Goal: Transaction & Acquisition: Purchase product/service

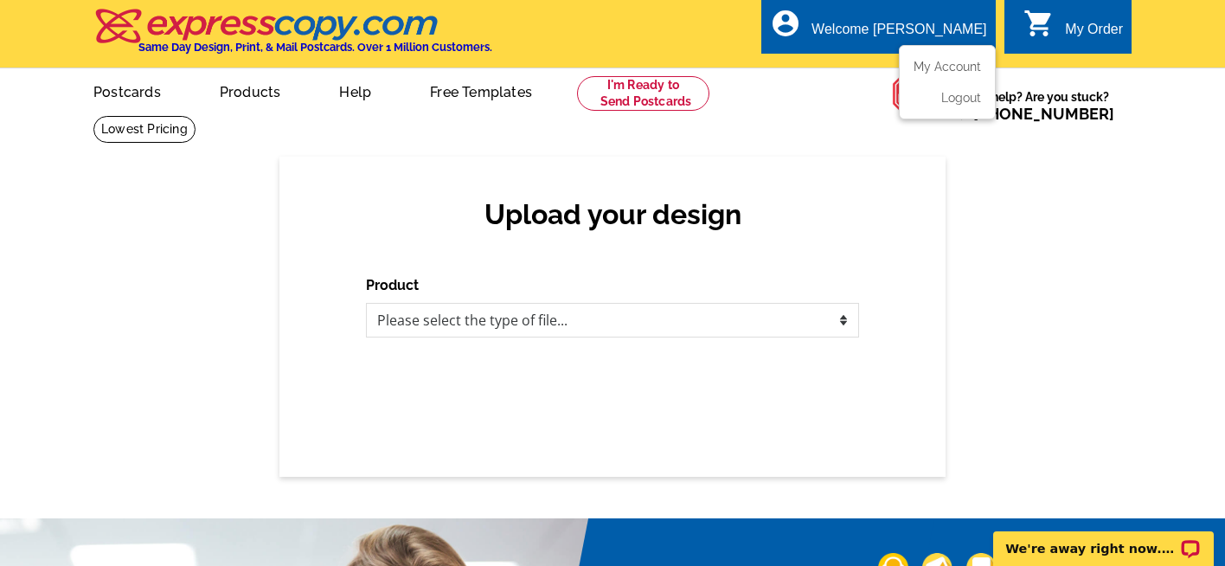
click at [931, 40] on div "Welcome [PERSON_NAME]" at bounding box center [898, 34] width 175 height 24
click at [940, 64] on link "My Account" at bounding box center [944, 67] width 74 height 16
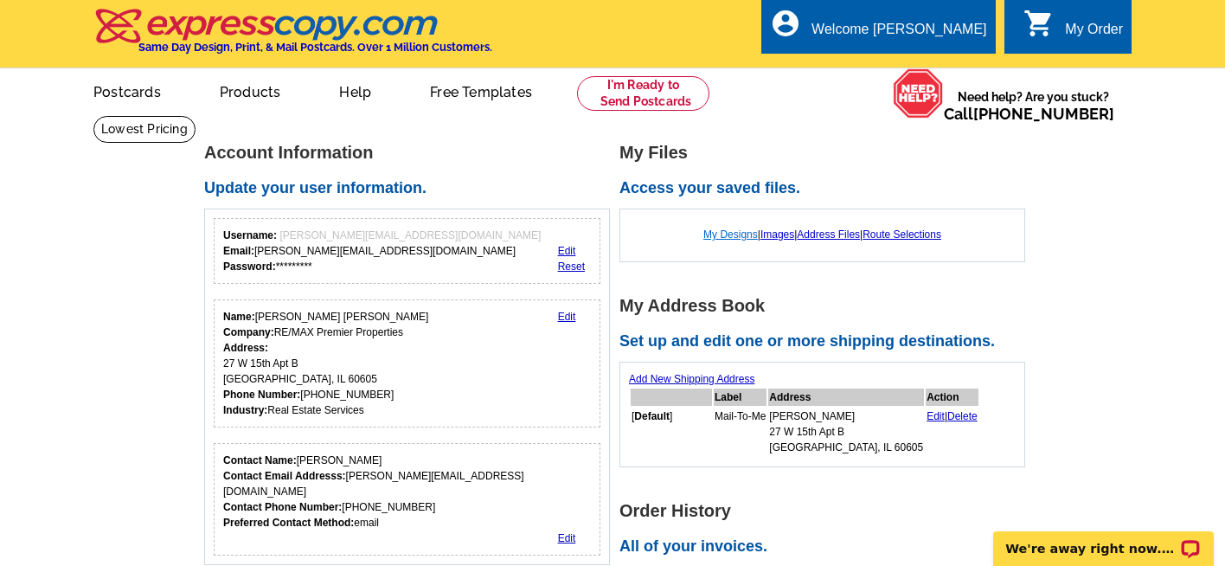
click at [714, 228] on link "My Designs" at bounding box center [730, 234] width 54 height 12
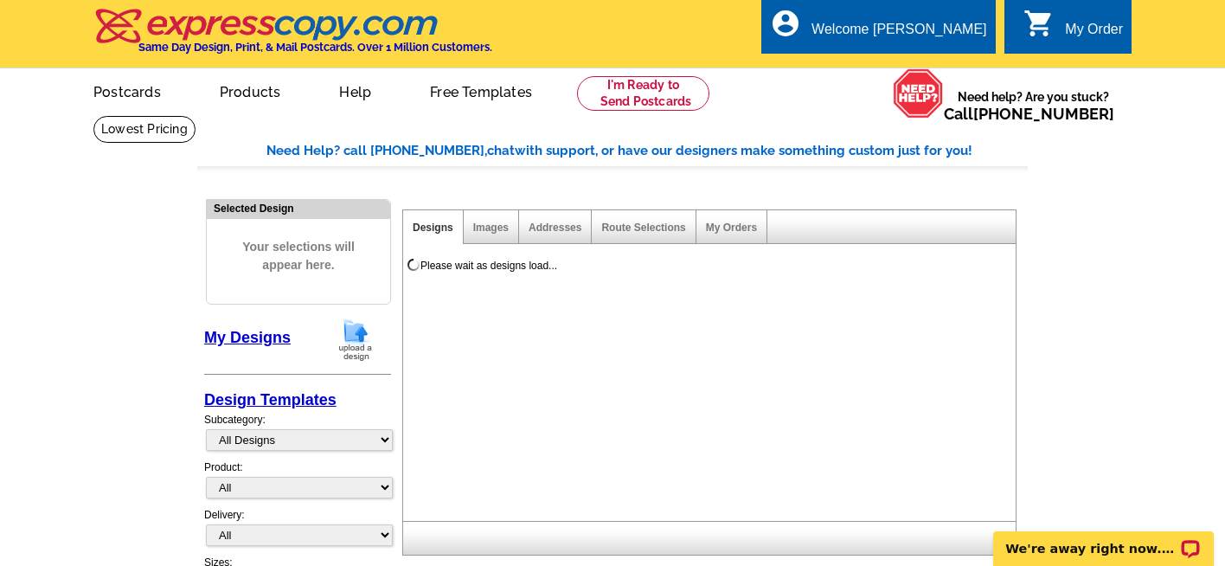
click at [257, 338] on link "My Designs" at bounding box center [247, 337] width 87 height 17
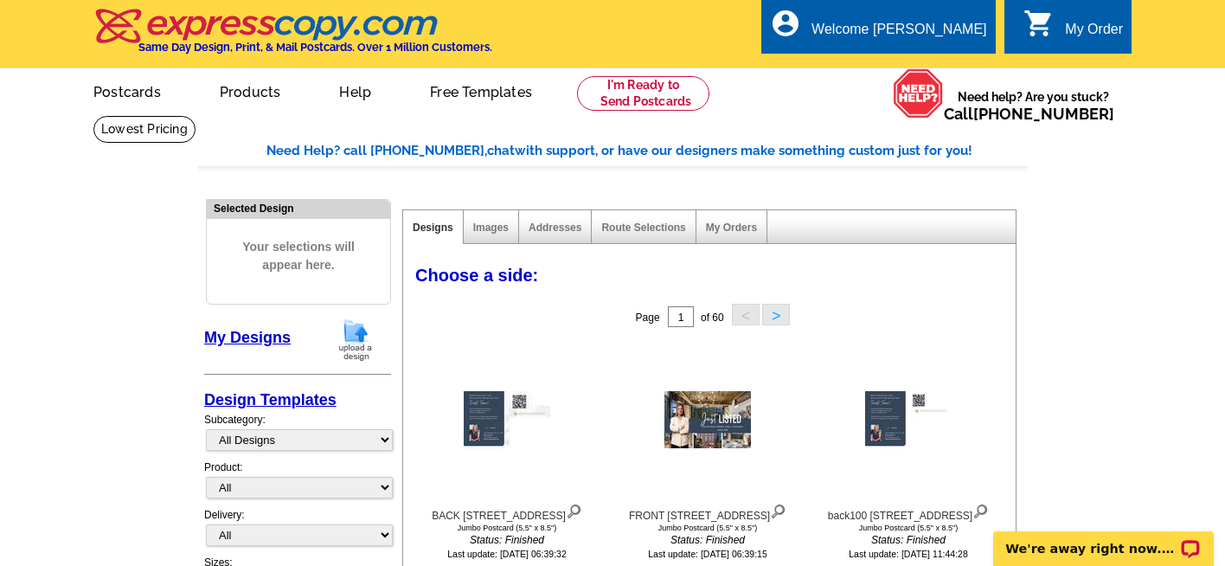
click at [358, 343] on img at bounding box center [355, 339] width 45 height 44
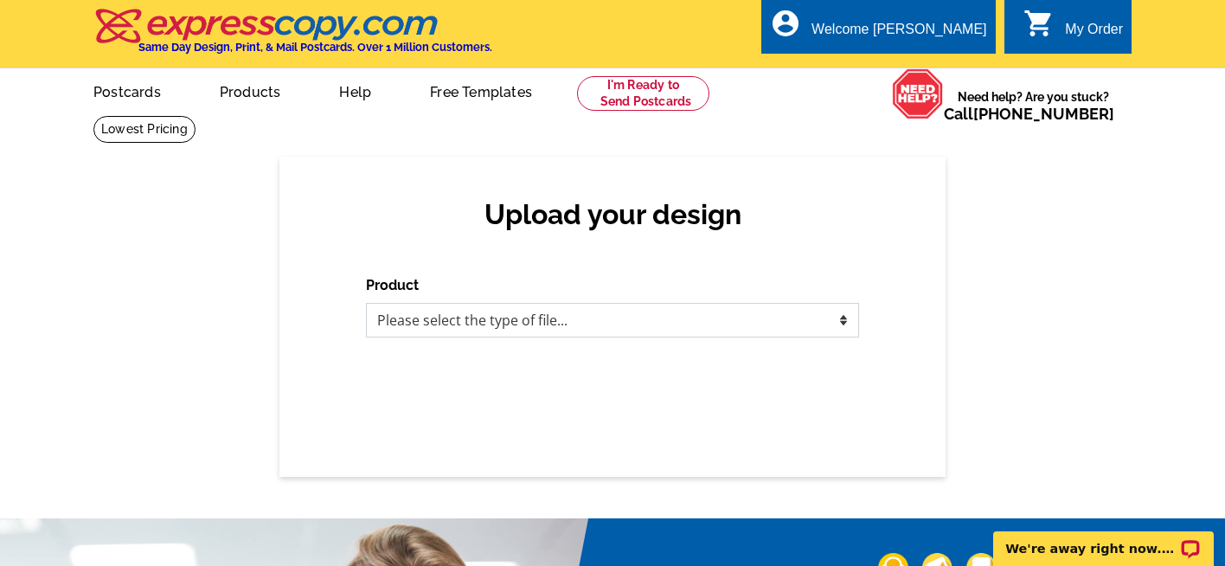
click at [484, 321] on select "Please select the type of file... Postcards Business Cards Letters and flyers G…" at bounding box center [612, 320] width 493 height 35
select select "1"
click at [366, 303] on select "Please select the type of file... Postcards Business Cards Letters and flyers G…" at bounding box center [612, 320] width 493 height 35
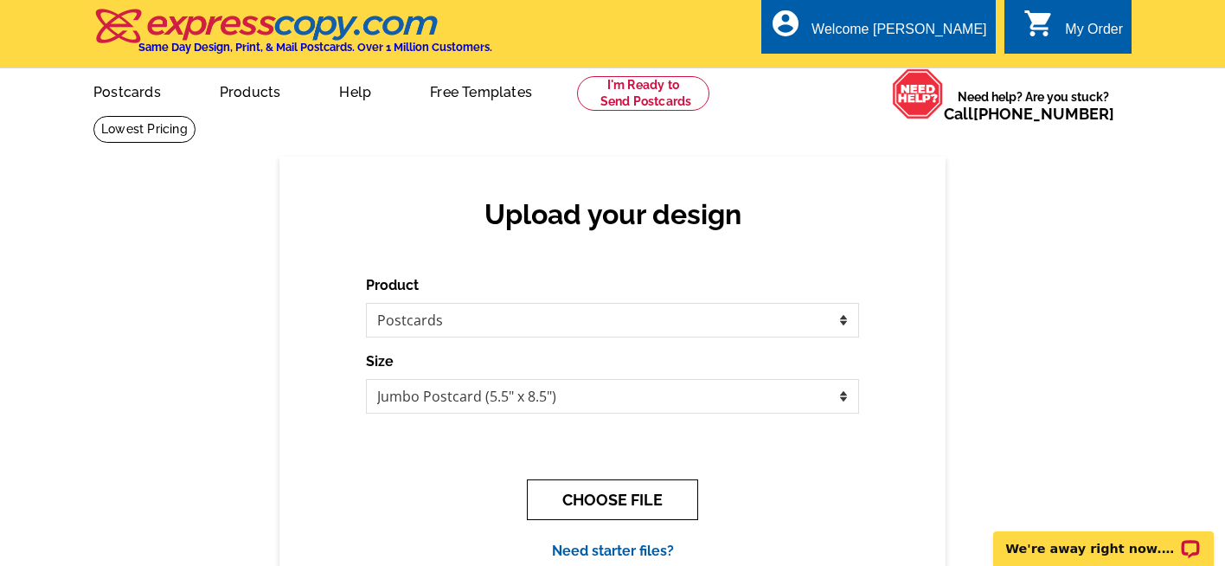
click at [599, 508] on button "CHOOSE FILE" at bounding box center [612, 499] width 171 height 41
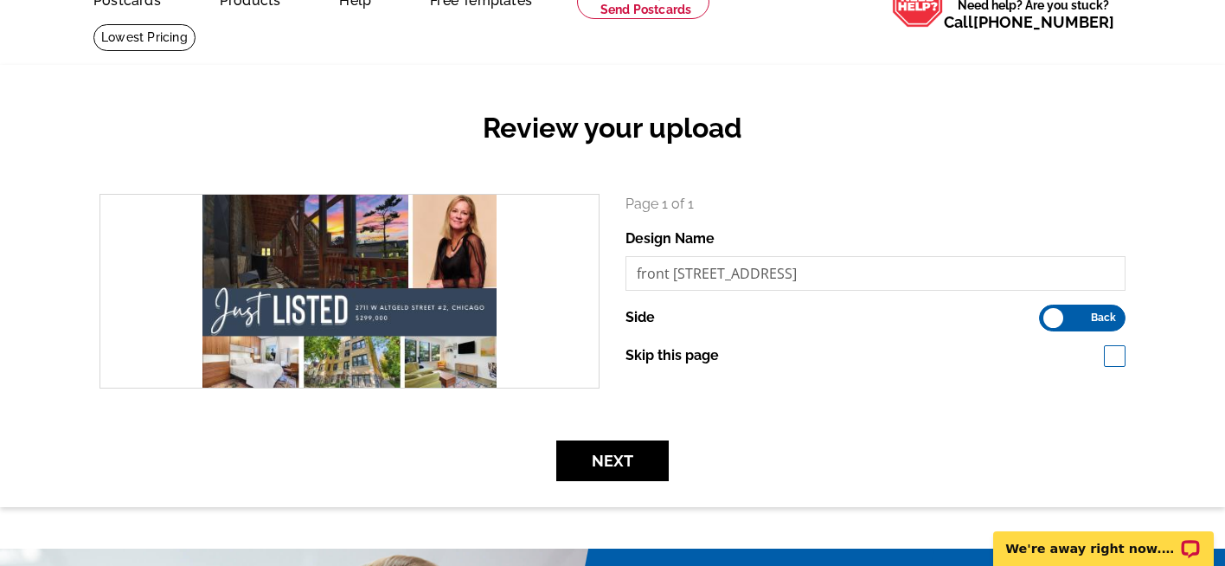
scroll to position [110, 0]
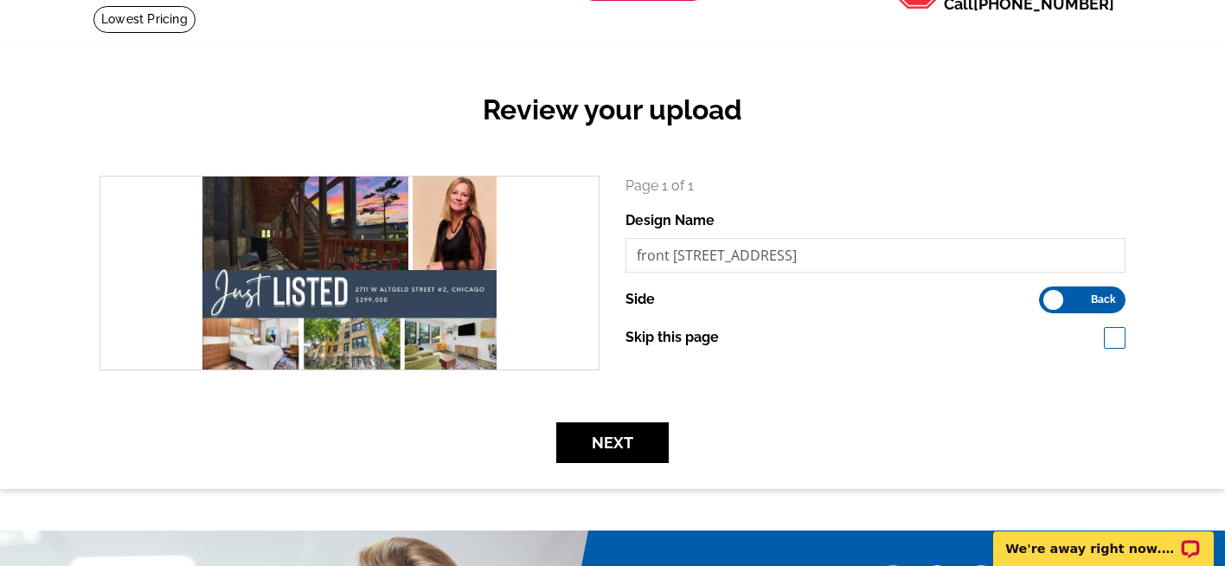
click at [1096, 301] on span "Back" at bounding box center [1103, 299] width 25 height 9
click at [1048, 295] on input "Front Back" at bounding box center [1048, 295] width 0 height 0
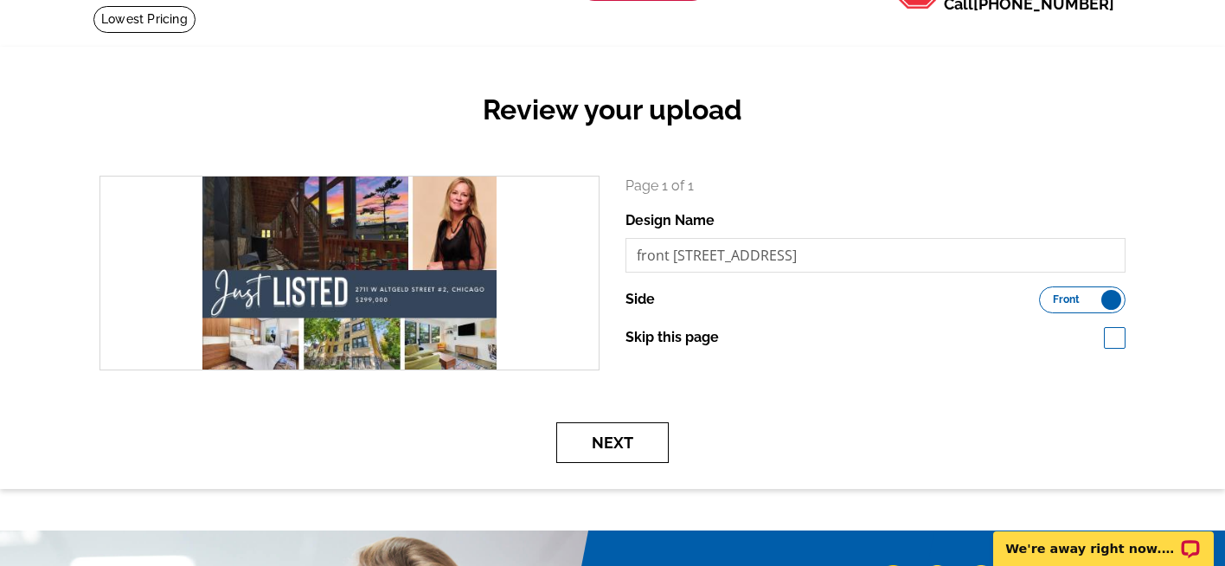
click at [631, 442] on button "Next" at bounding box center [612, 442] width 112 height 41
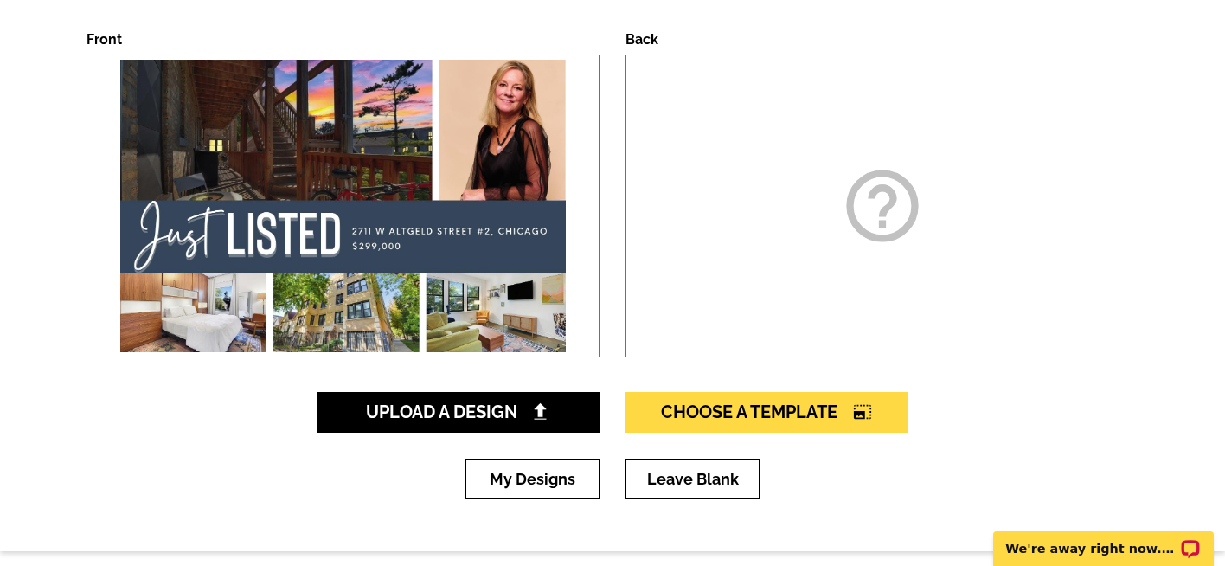
scroll to position [276, 0]
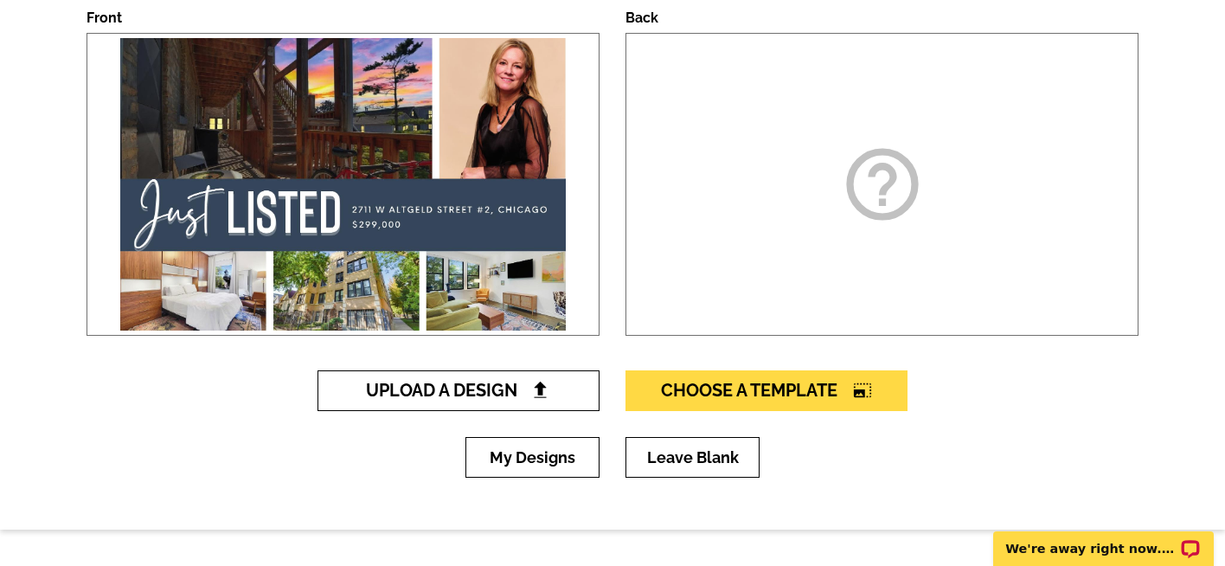
click at [469, 386] on span "Upload A Design" at bounding box center [459, 390] width 186 height 21
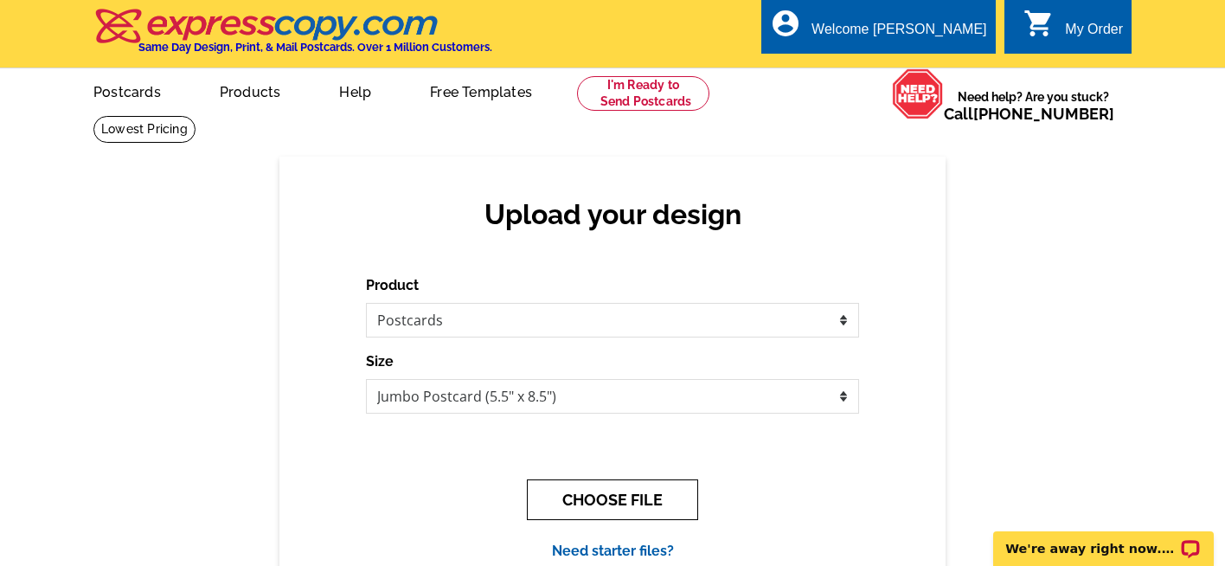
click at [598, 505] on button "CHOOSE FILE" at bounding box center [612, 499] width 171 height 41
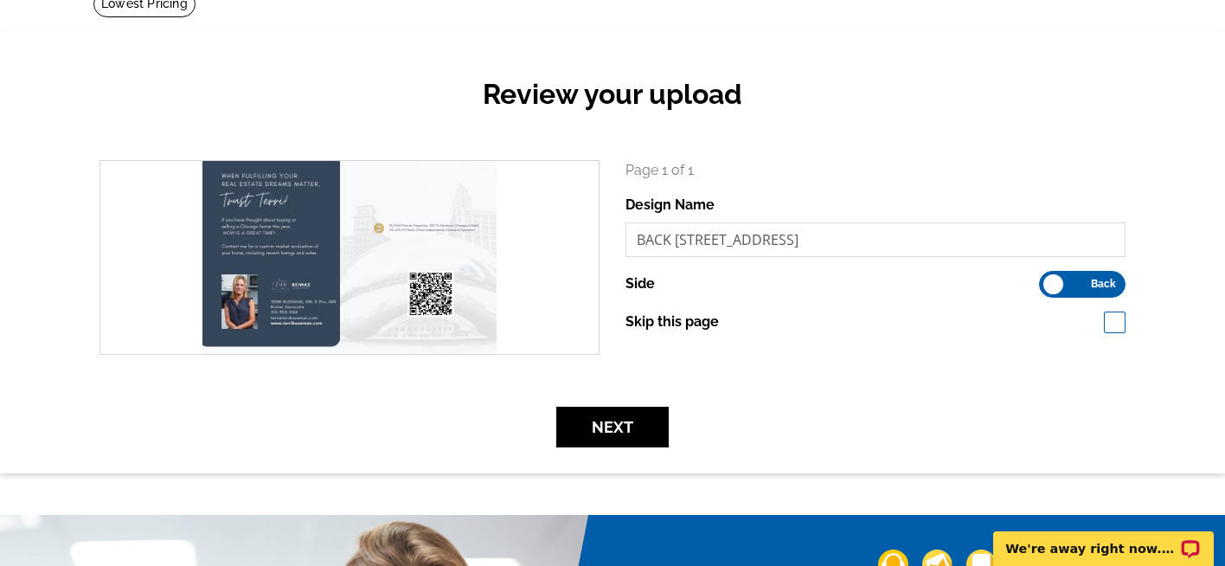
scroll to position [129, 0]
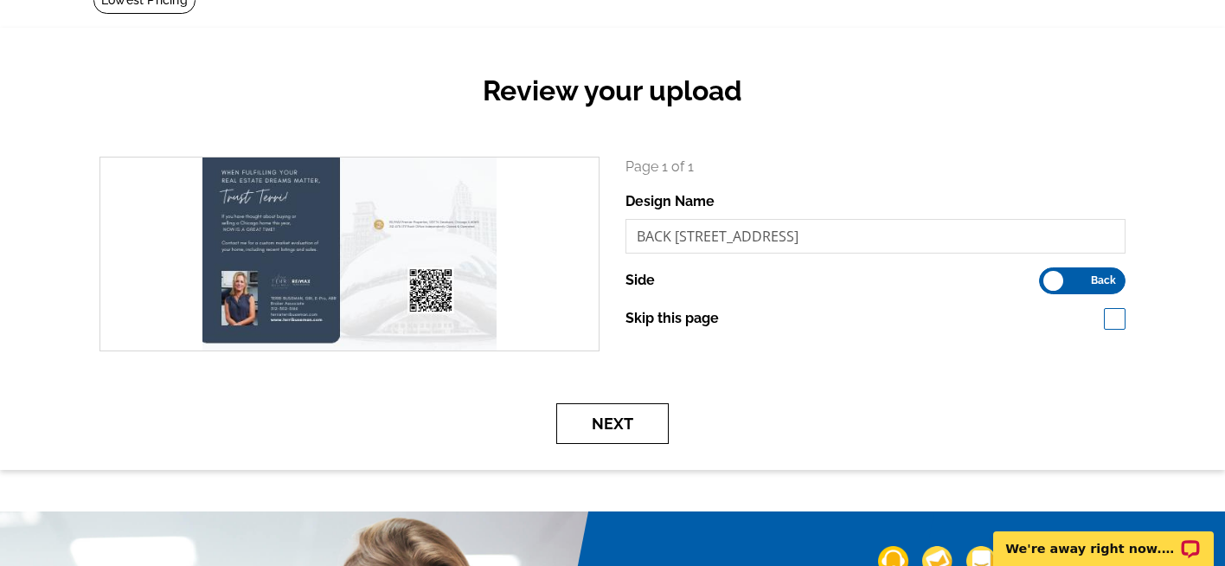
click at [607, 437] on button "Next" at bounding box center [612, 423] width 112 height 41
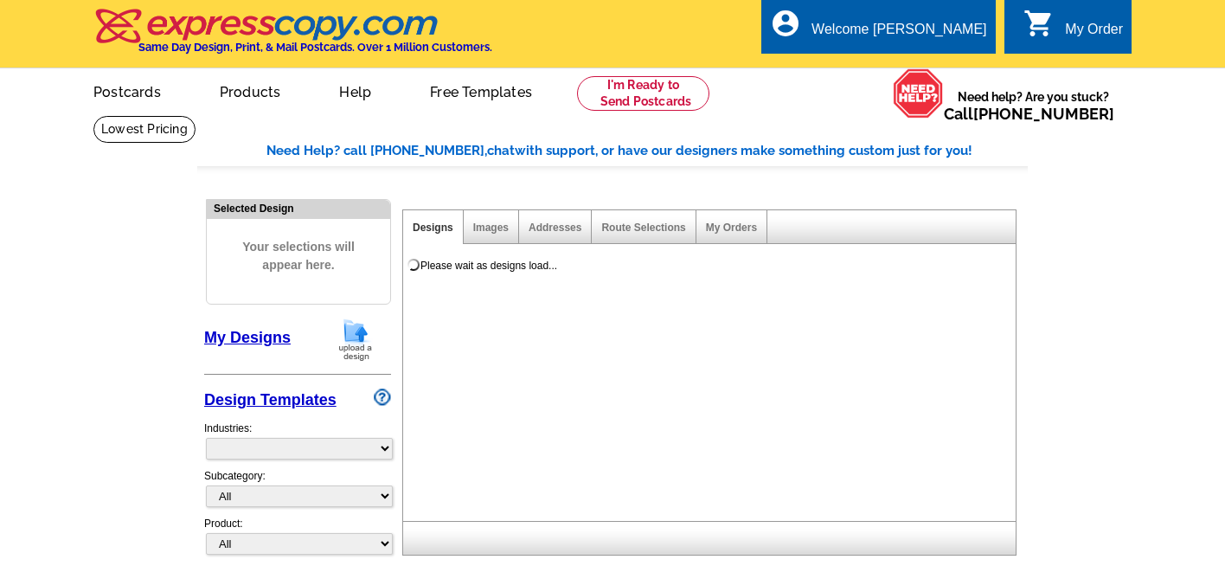
select select "785"
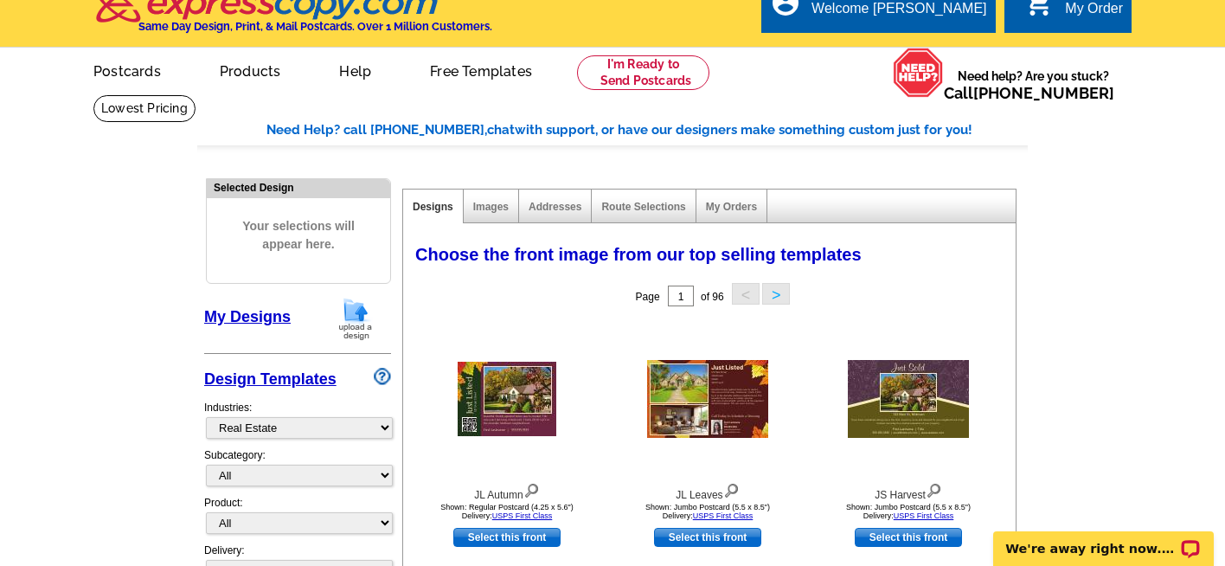
scroll to position [17, 0]
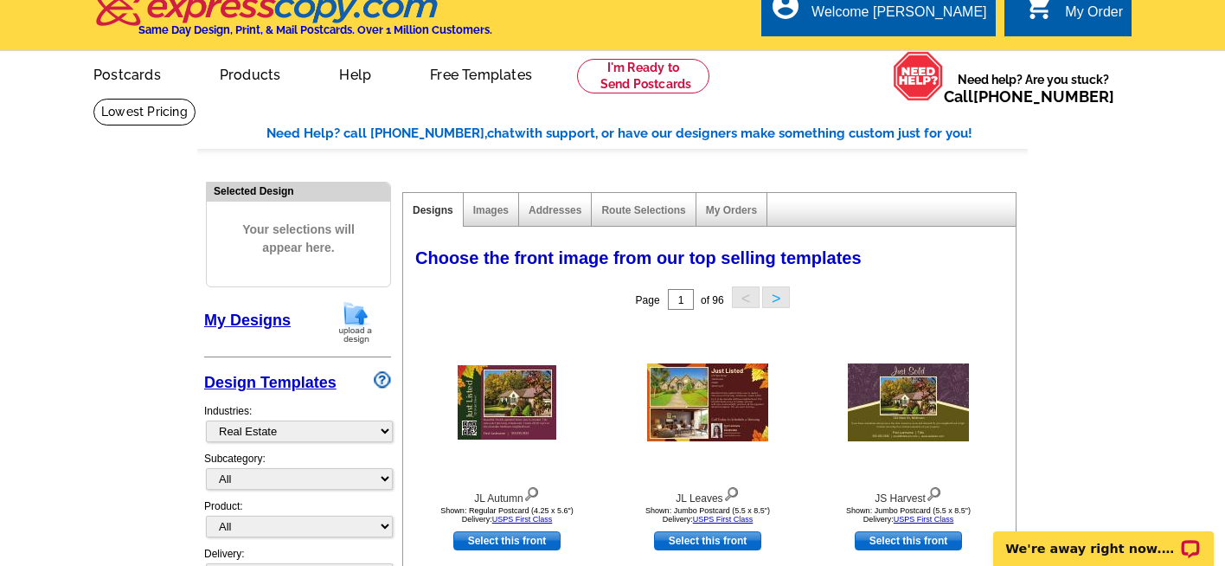
click at [249, 324] on link "My Designs" at bounding box center [247, 319] width 87 height 17
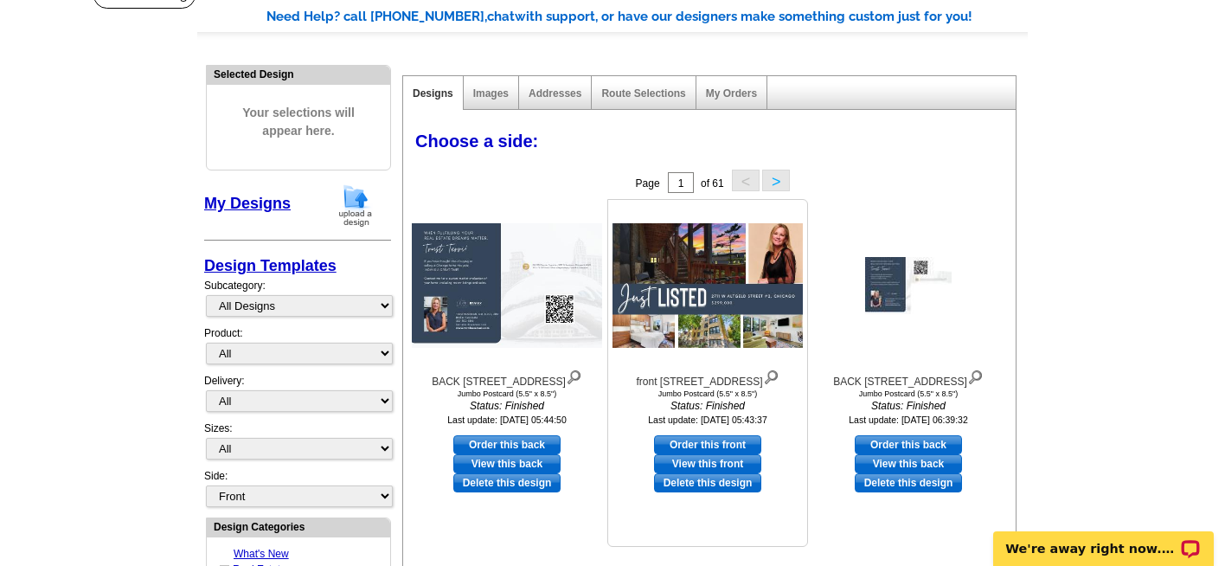
scroll to position [135, 0]
click at [709, 453] on link "Order this front" at bounding box center [707, 443] width 107 height 19
select select "2"
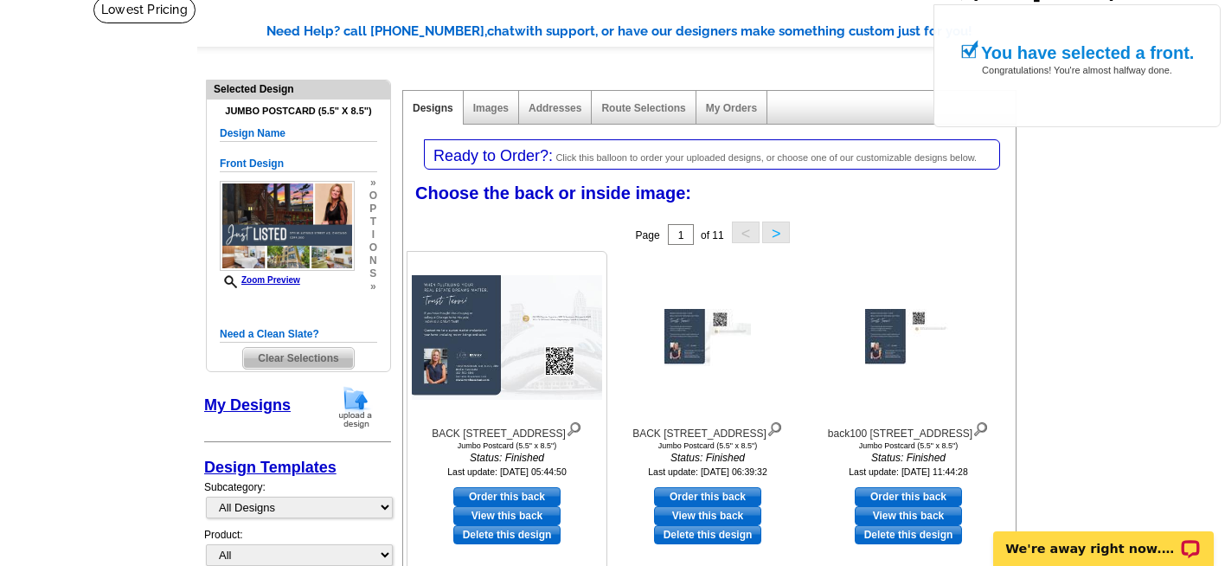
scroll to position [253, 0]
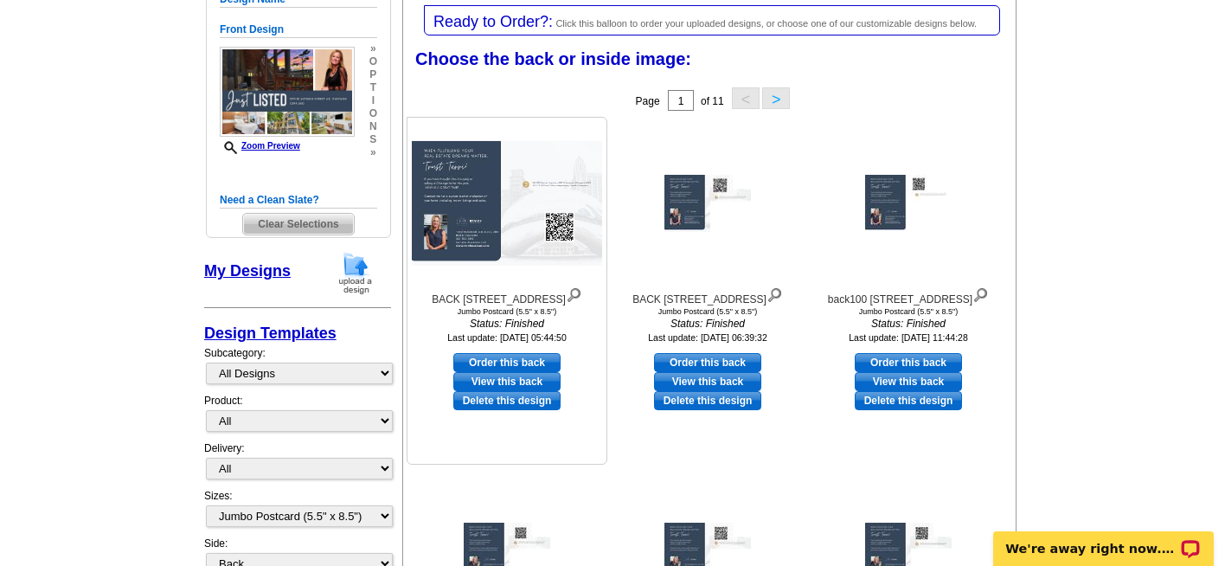
click at [499, 362] on link "Order this back" at bounding box center [506, 362] width 107 height 19
select select "front"
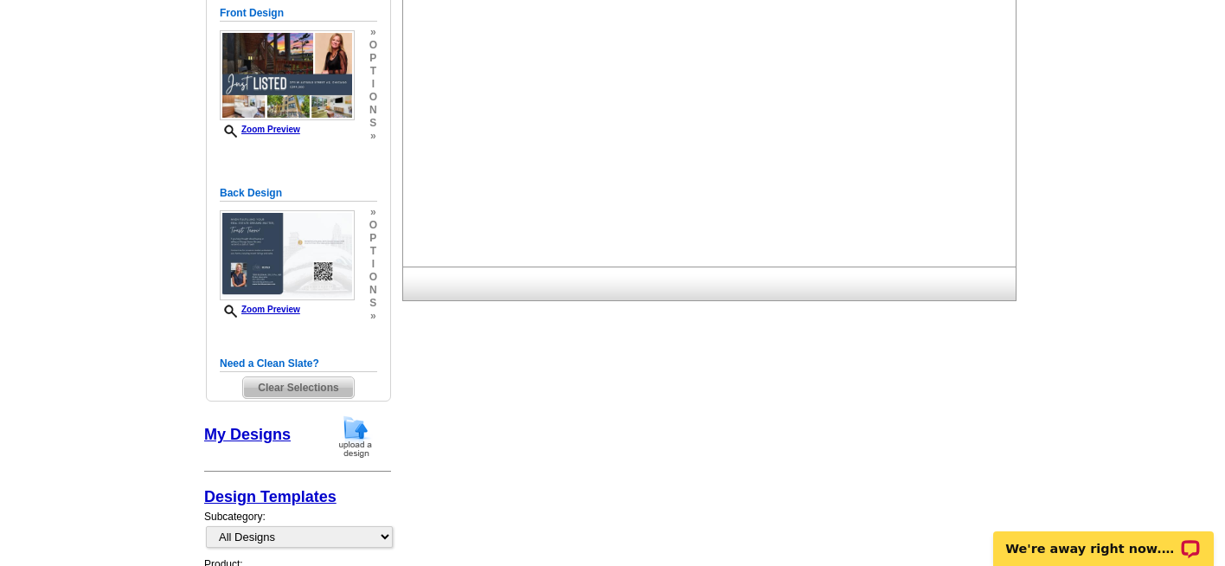
scroll to position [269, 0]
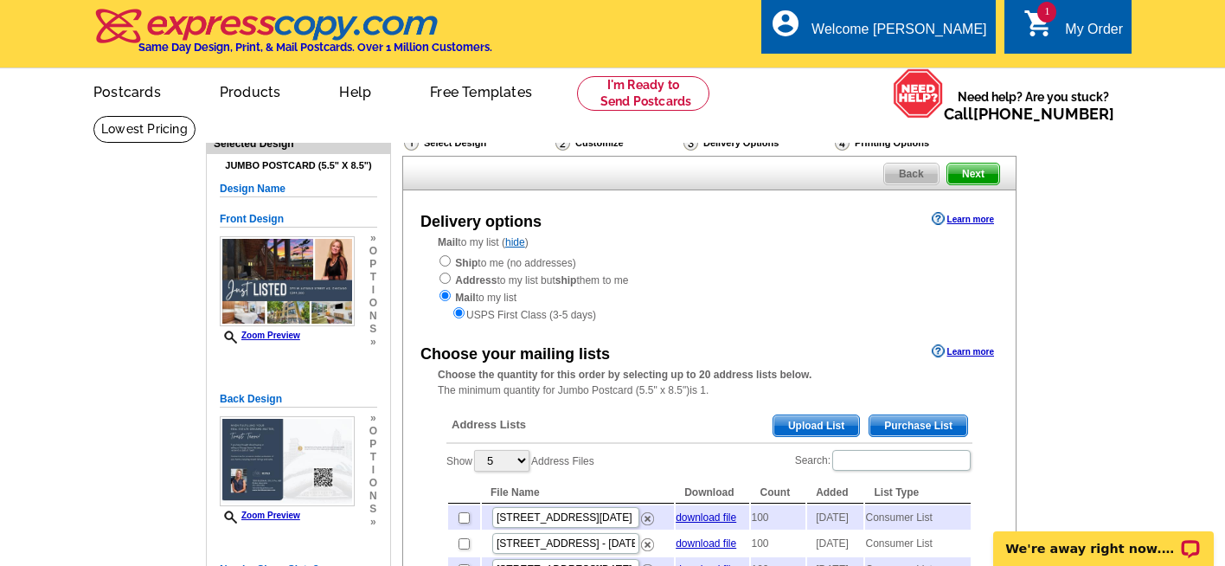
click at [922, 421] on span "Purchase List" at bounding box center [918, 425] width 98 height 21
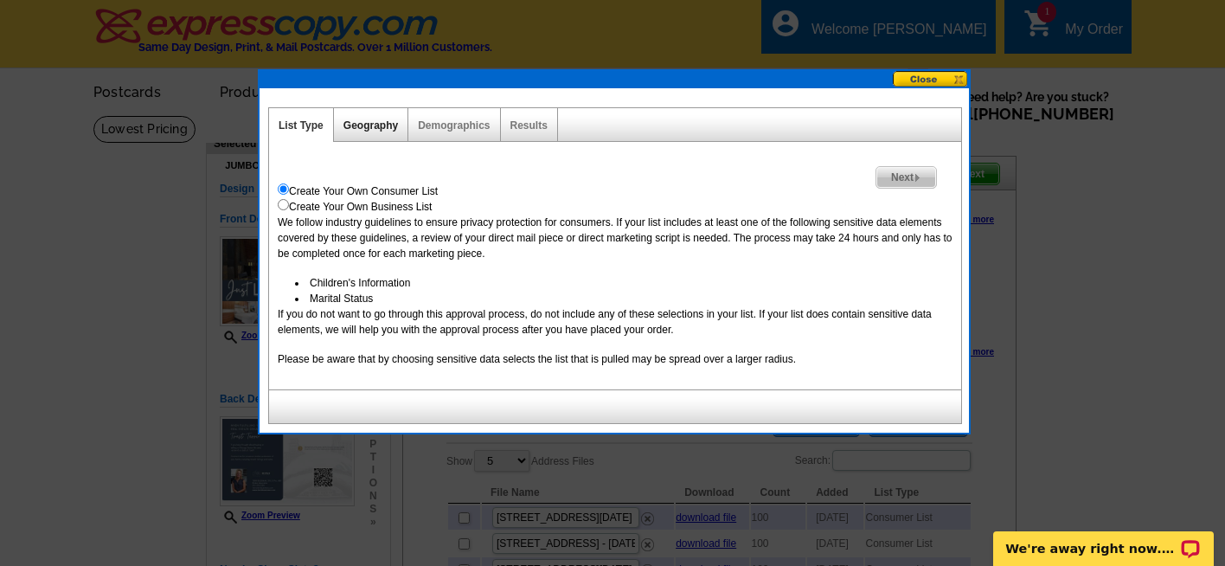
click at [368, 127] on link "Geography" at bounding box center [370, 125] width 54 height 12
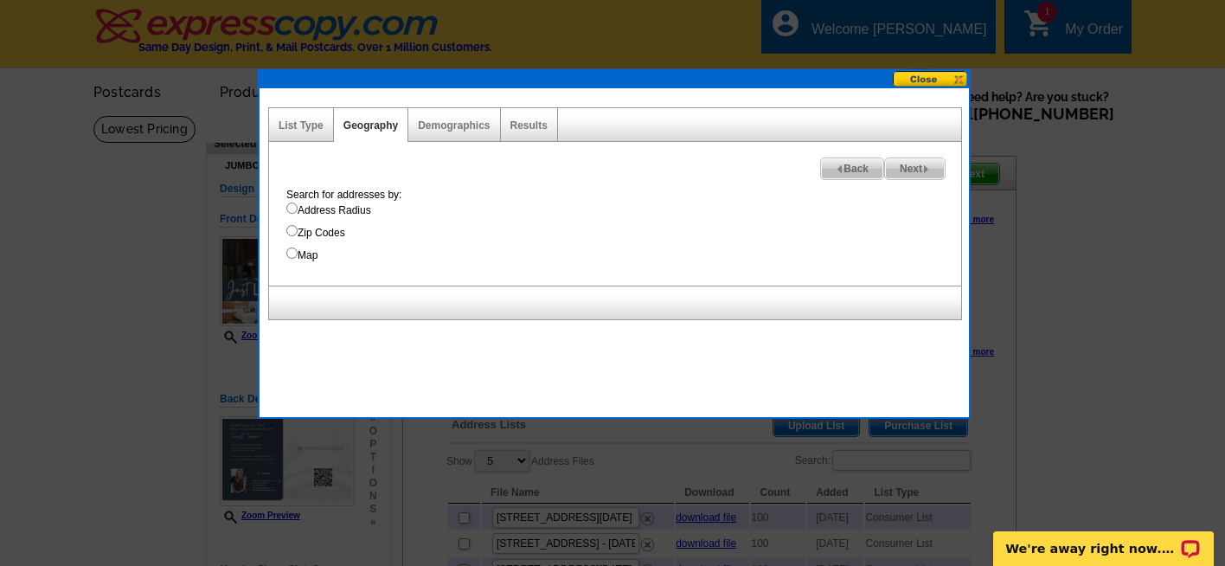
click at [291, 209] on input "Address Radius" at bounding box center [291, 207] width 11 height 11
radio input "true"
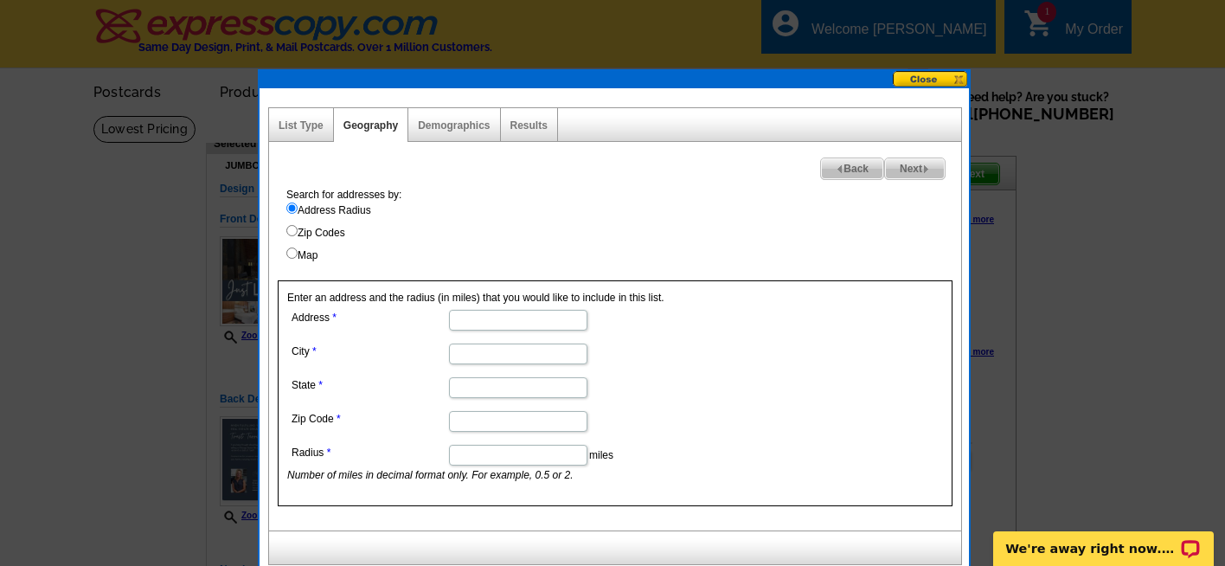
click at [479, 319] on input "Address" at bounding box center [518, 320] width 138 height 21
paste input "2711 W ALTGELD STREET"
type input "2711 W ALTGELD STREET"
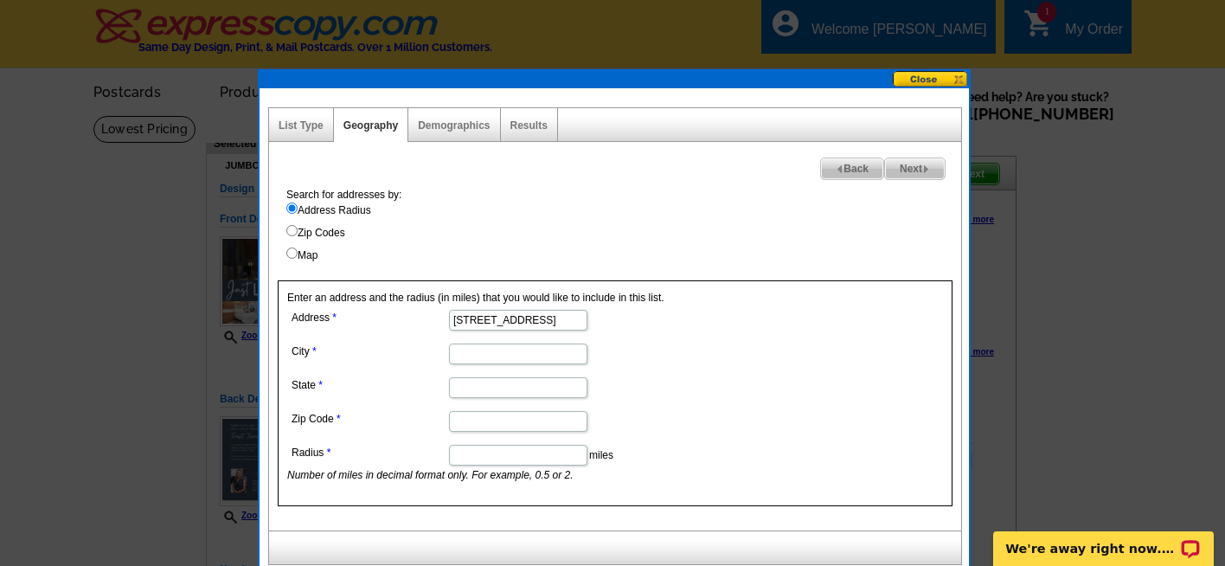
click at [536, 354] on input "City" at bounding box center [518, 353] width 138 height 21
type input "Chicago"
click at [639, 318] on dd "2711 W ALTGELD STREET" at bounding box center [517, 318] width 460 height 27
click at [527, 389] on input "State" at bounding box center [518, 387] width 138 height 21
click at [734, 379] on dd "Il" at bounding box center [517, 386] width 460 height 27
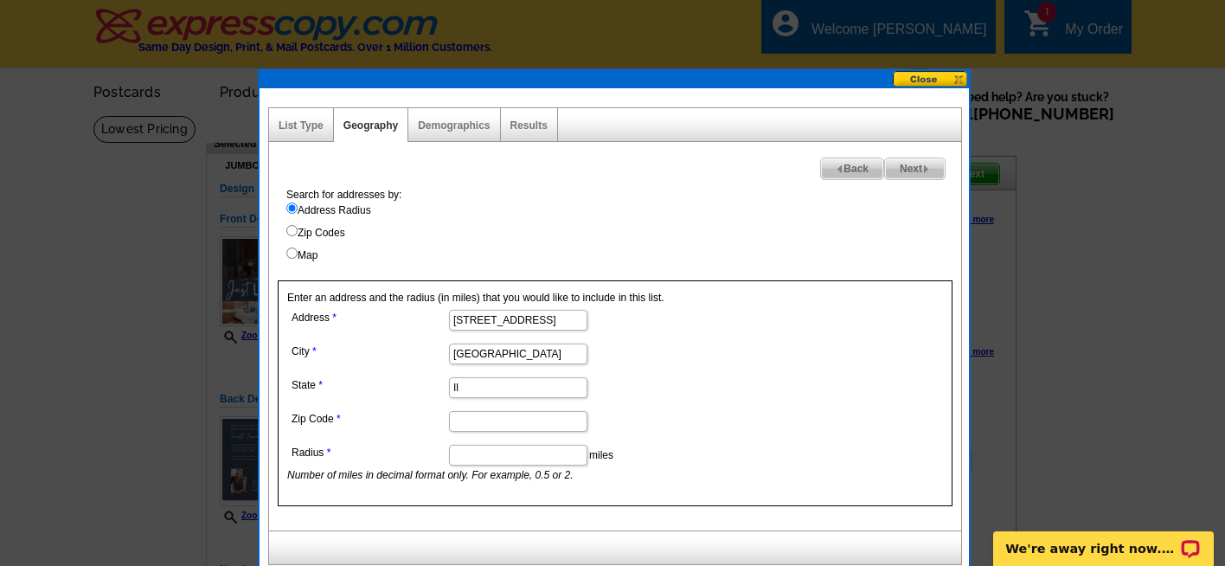
click at [481, 390] on input "Il" at bounding box center [518, 387] width 138 height 21
type input "Illinois"
click at [675, 381] on dd "Illinois" at bounding box center [517, 386] width 460 height 27
click at [469, 424] on input "Zip Code" at bounding box center [518, 421] width 138 height 21
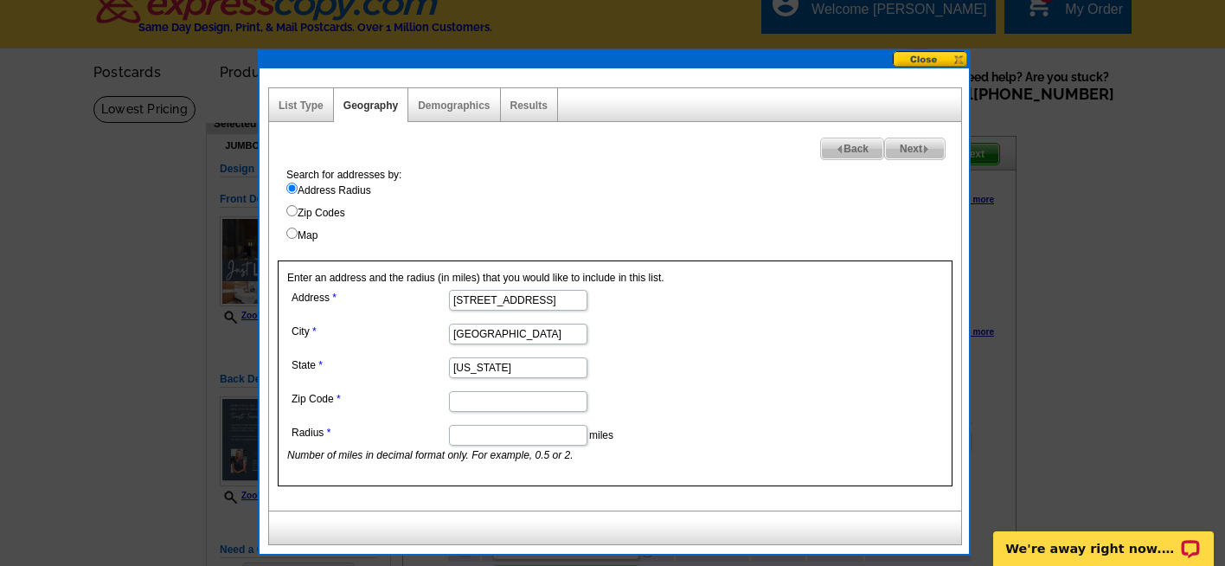
paste input "60647"
type input "60647"
click at [490, 431] on input "Radius" at bounding box center [518, 435] width 138 height 21
type input ".2"
click at [702, 402] on dd "60647" at bounding box center [517, 400] width 460 height 27
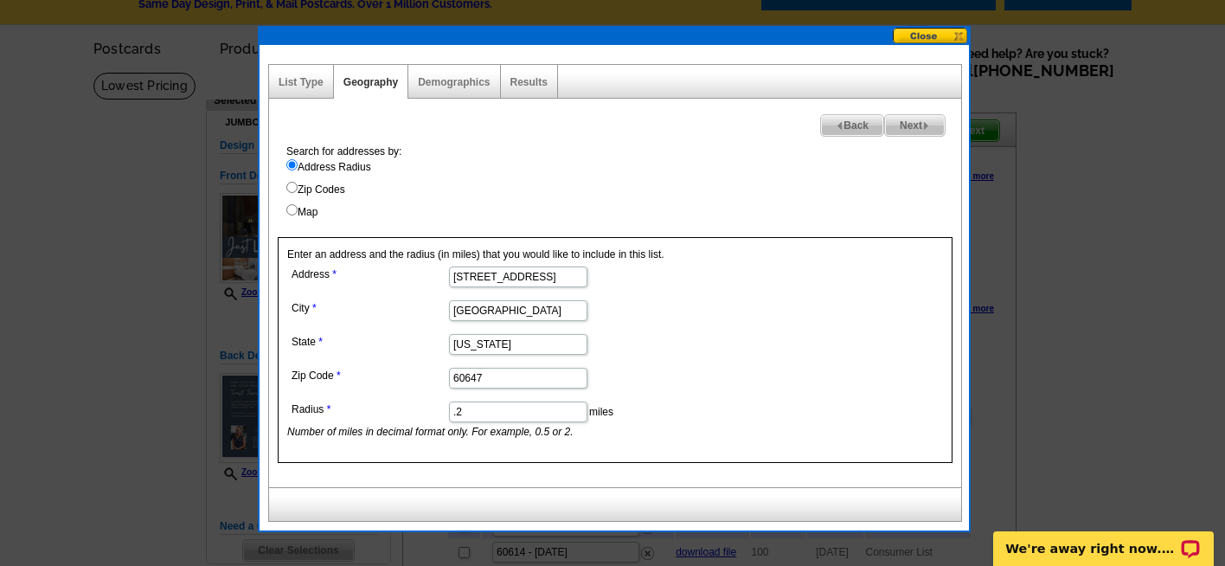
scroll to position [44, 0]
click at [915, 125] on span "Next" at bounding box center [915, 124] width 60 height 21
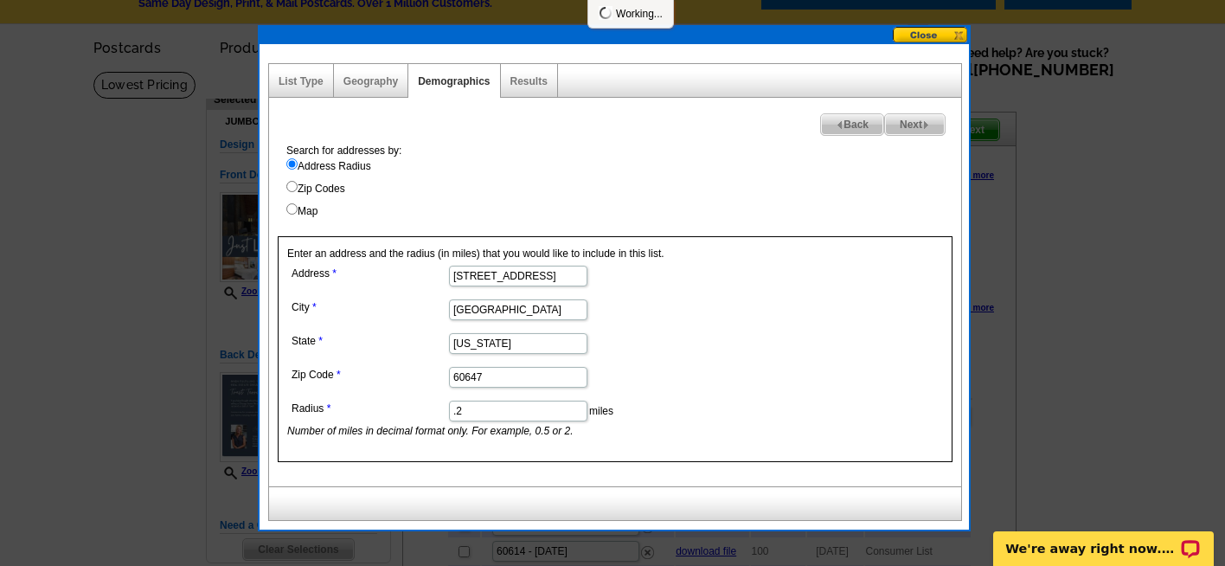
select select
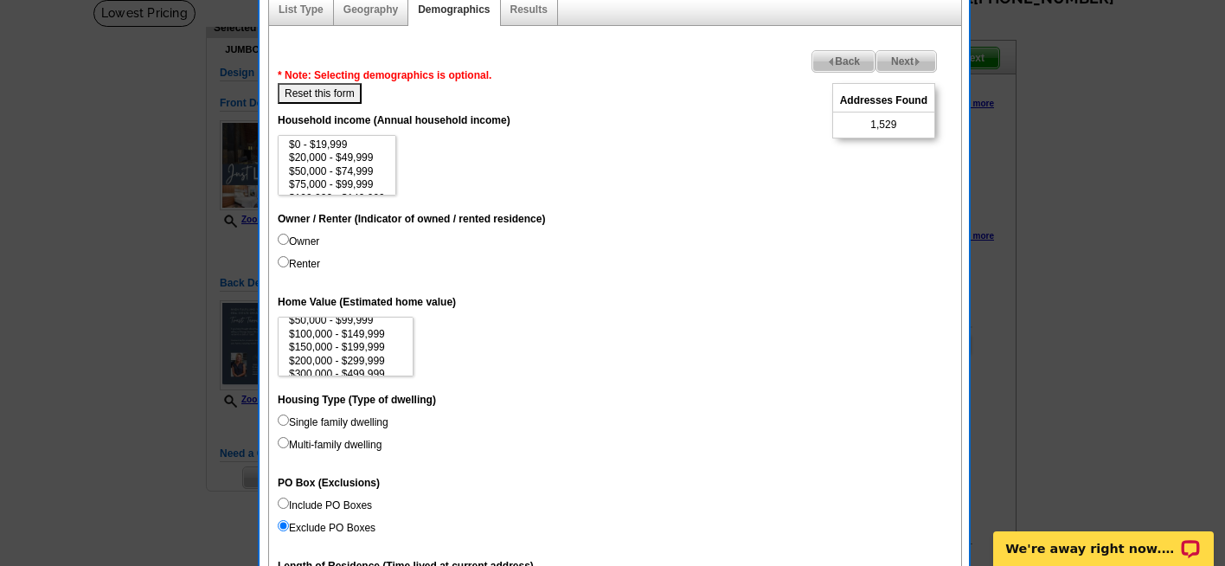
scroll to position [41, 0]
select select "200000-299999"
click at [376, 353] on option "$200,000 - $299,999" at bounding box center [345, 352] width 117 height 13
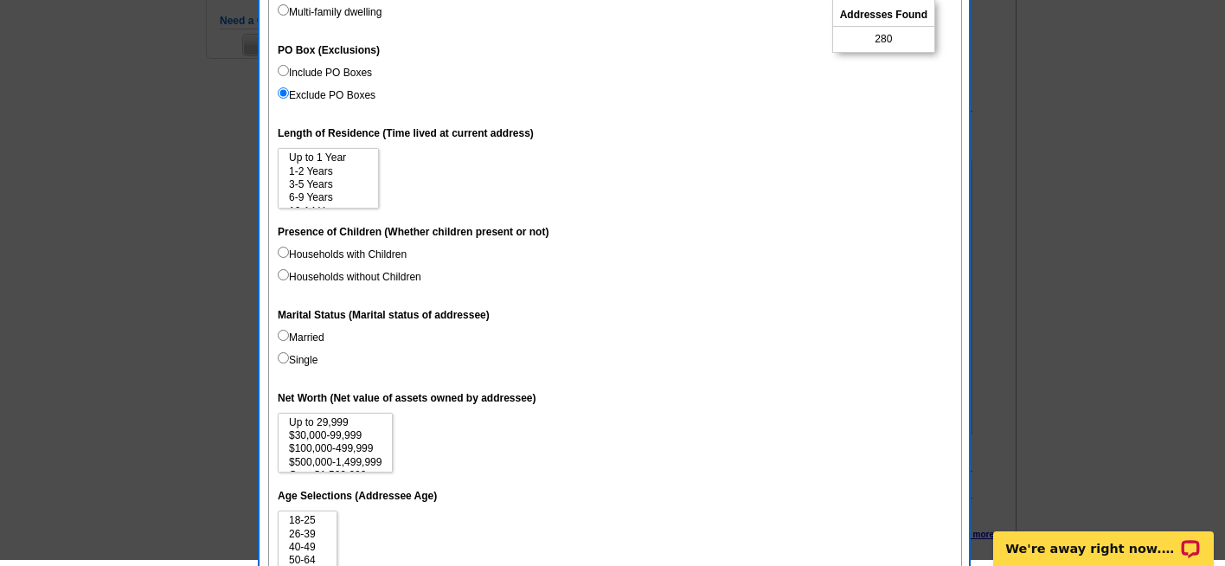
scroll to position [564, 0]
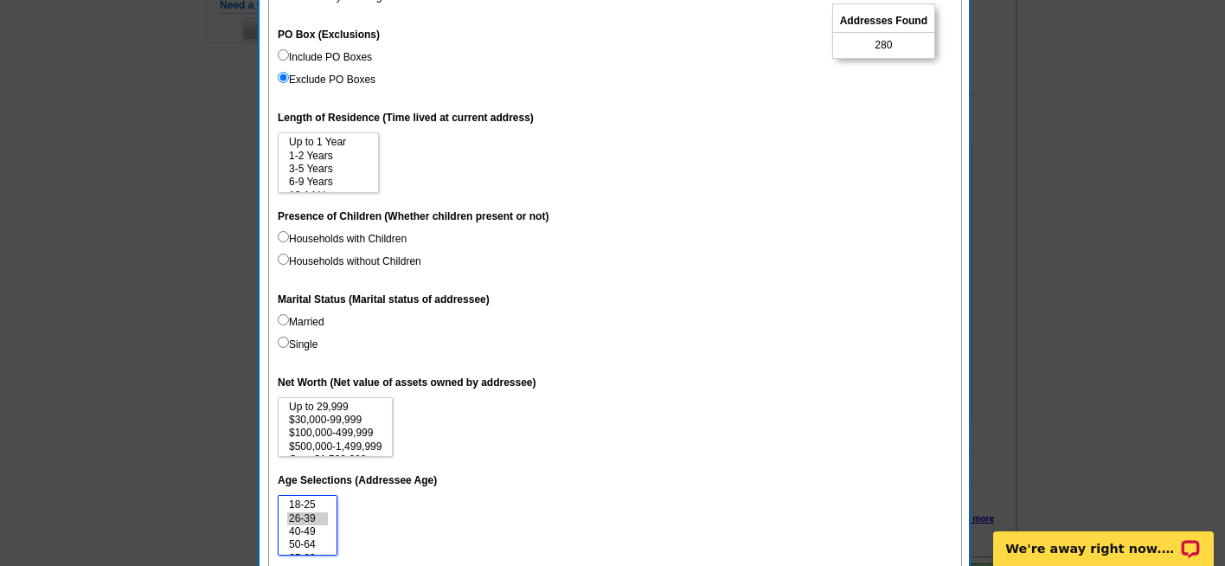
click at [312, 519] on option "26-39" at bounding box center [307, 518] width 41 height 13
click at [312, 534] on option "40-49" at bounding box center [307, 531] width 41 height 13
click at [306, 503] on option "18-25" at bounding box center [307, 504] width 41 height 13
click at [312, 535] on option "40-49" at bounding box center [307, 531] width 41 height 13
click at [311, 504] on option "18-25" at bounding box center [307, 504] width 41 height 13
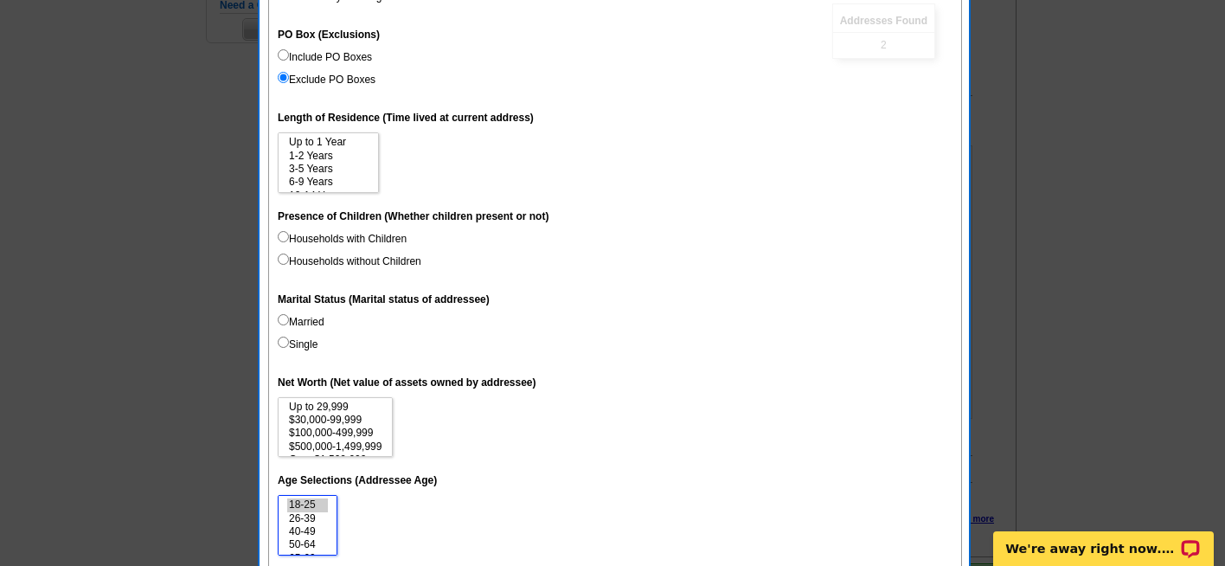
click at [322, 520] on option "26-39" at bounding box center [307, 518] width 41 height 13
select select "18-25"
click at [314, 529] on option "40-49" at bounding box center [307, 531] width 41 height 13
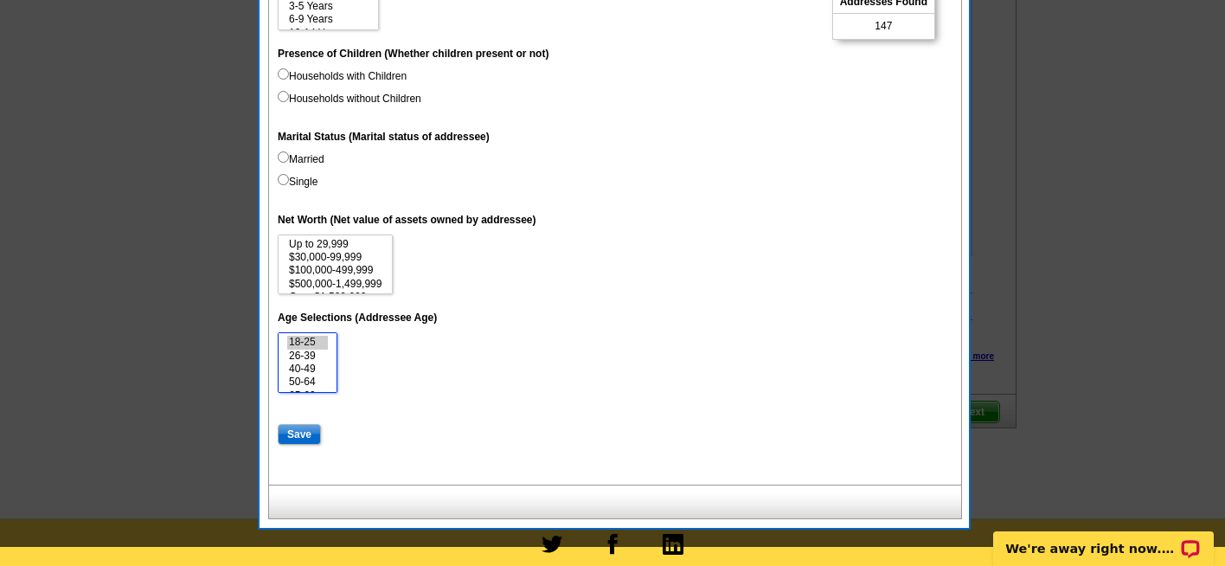
scroll to position [730, 0]
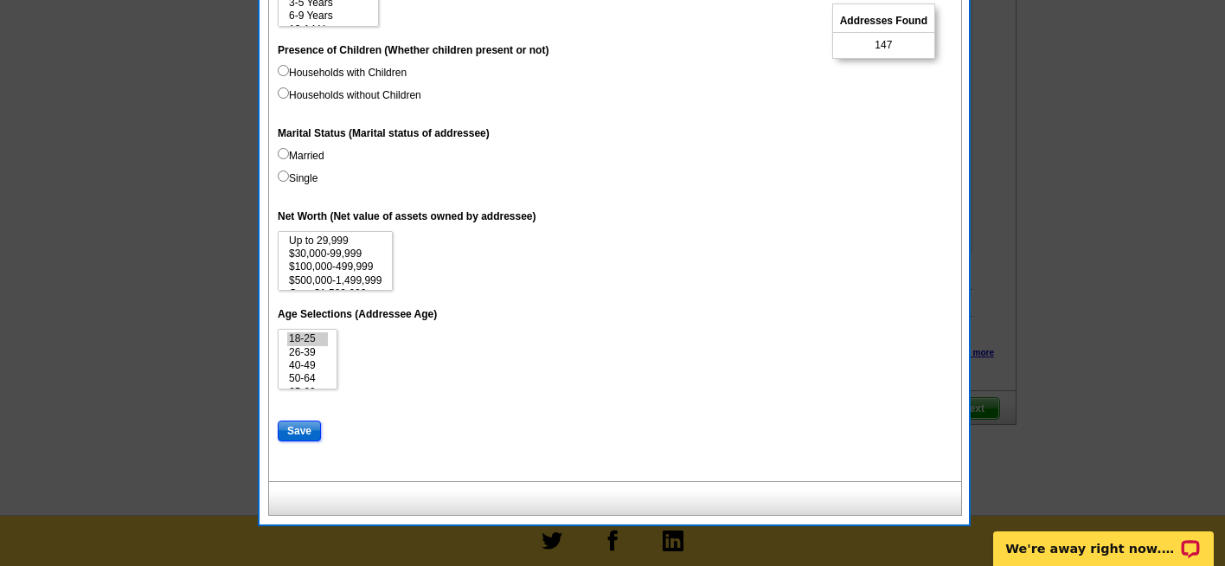
click at [303, 433] on input "Save" at bounding box center [299, 430] width 43 height 21
select select
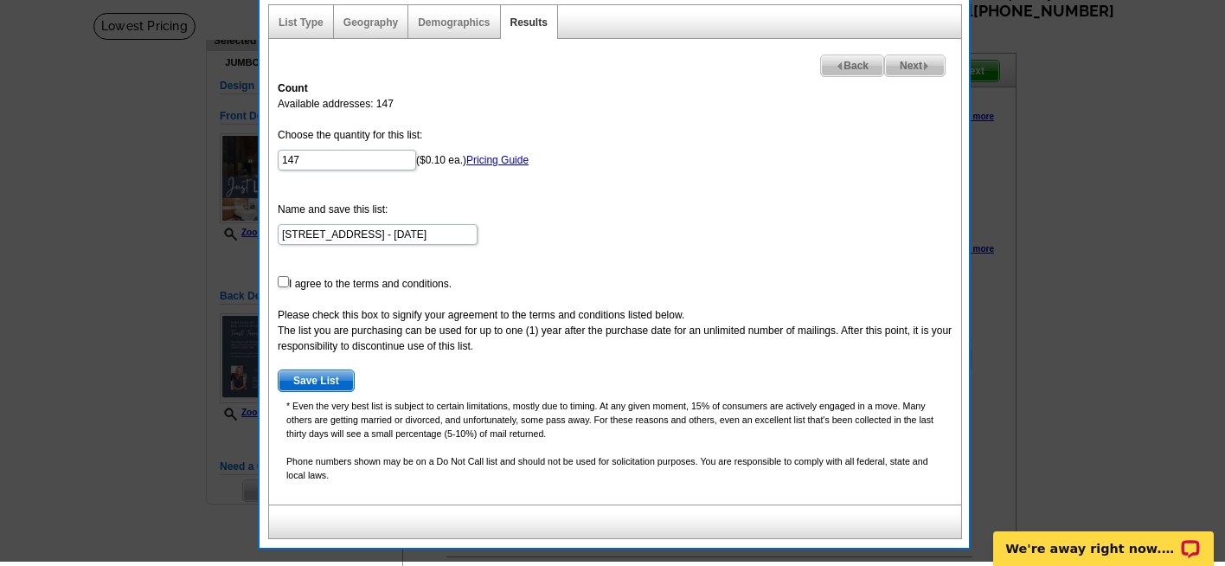
scroll to position [92, 0]
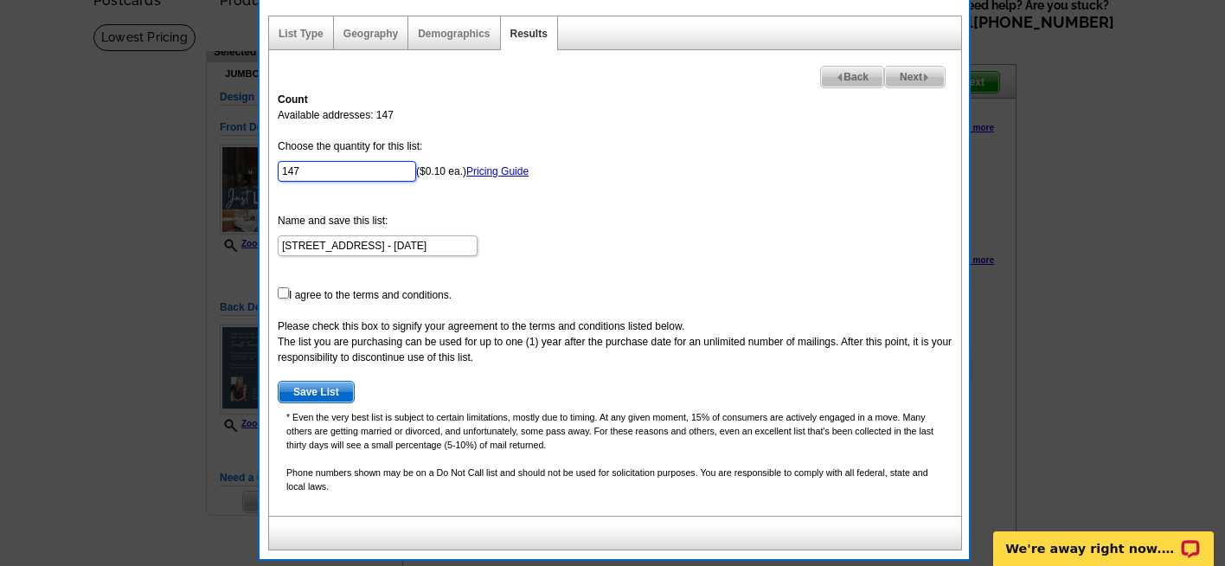
click at [313, 174] on input "147" at bounding box center [347, 171] width 138 height 21
type input "100"
click at [283, 291] on input "checkbox" at bounding box center [283, 292] width 11 height 11
checkbox input "true"
click at [321, 394] on span "Save List" at bounding box center [316, 391] width 75 height 21
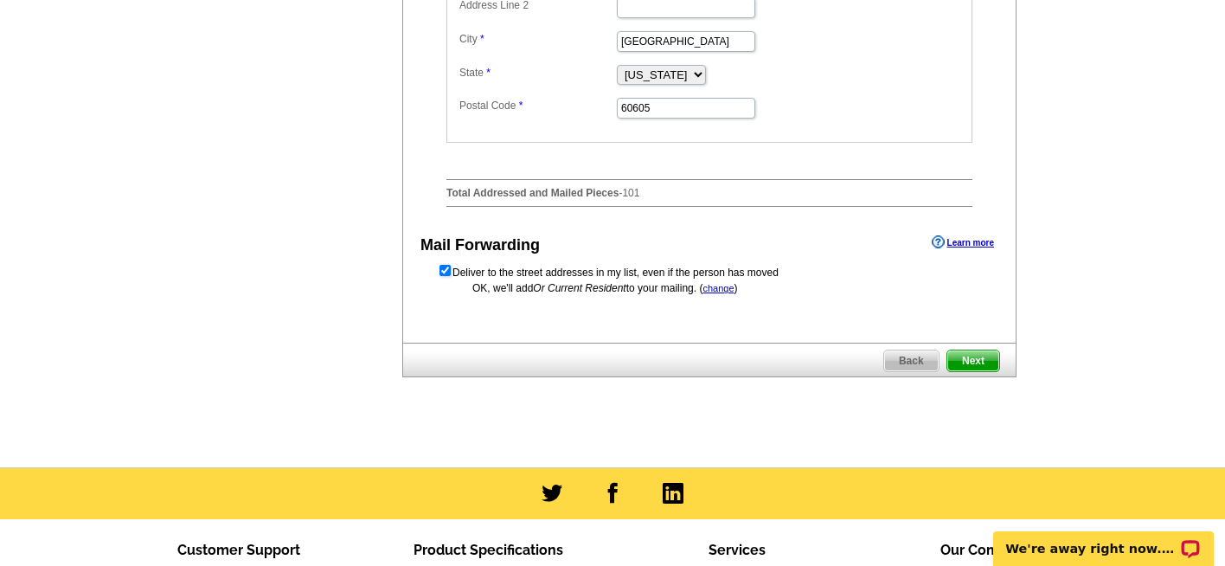
scroll to position [887, 0]
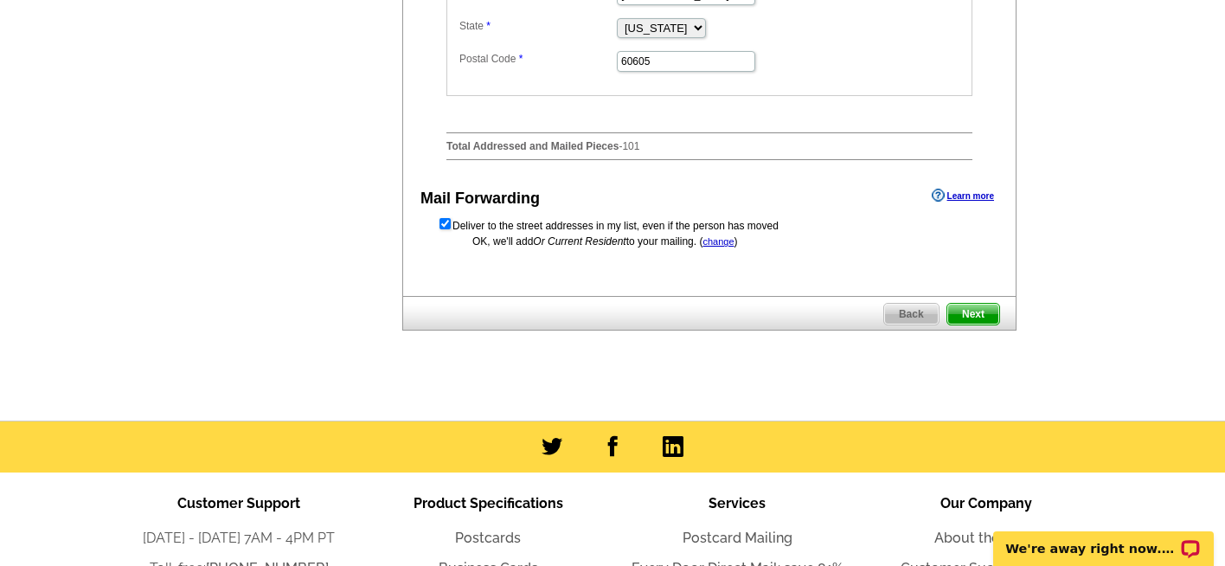
click at [978, 324] on span "Next" at bounding box center [973, 314] width 52 height 21
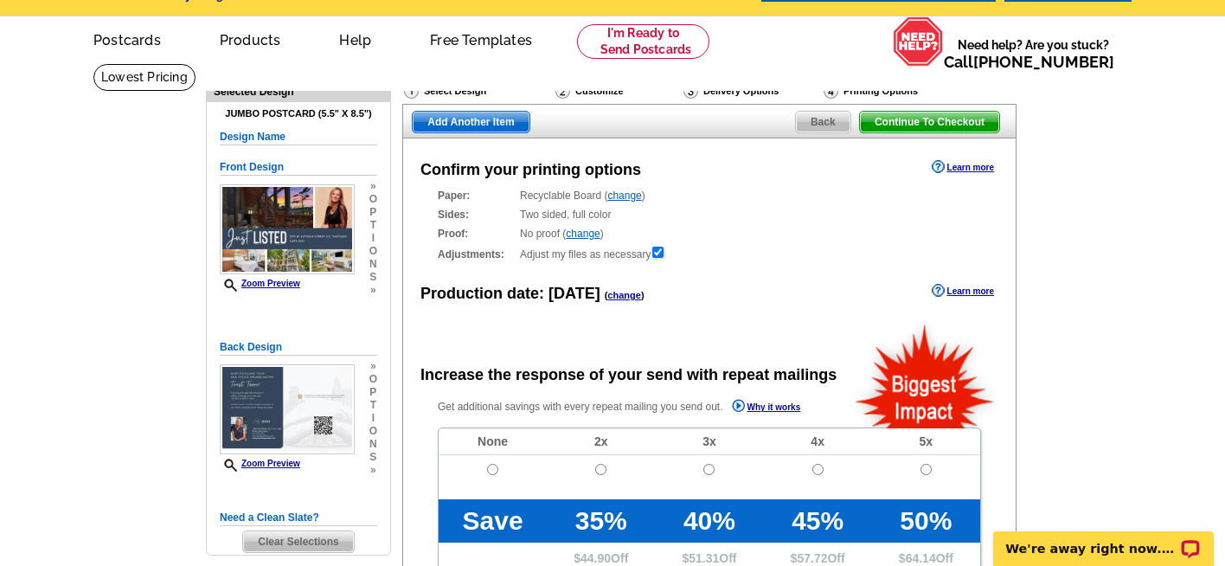
radio input "false"
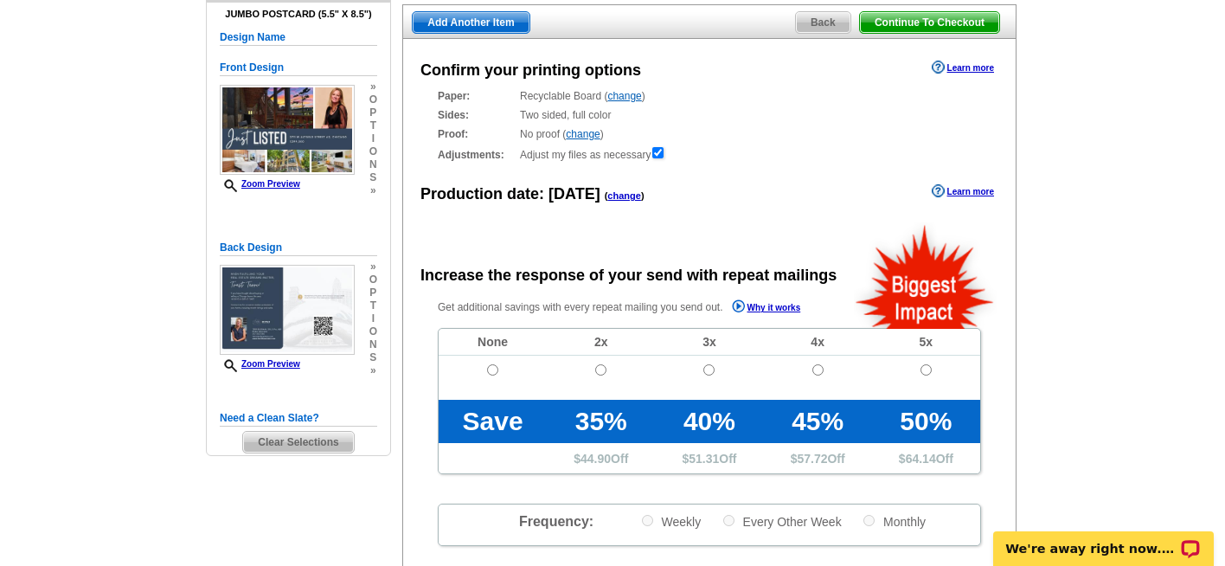
scroll to position [248, 0]
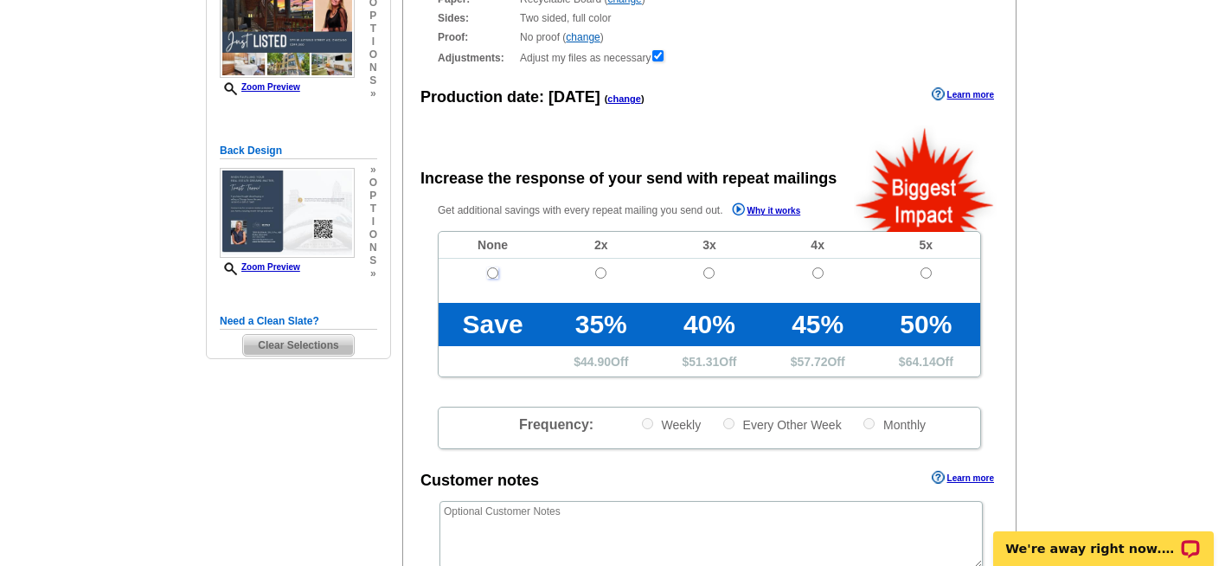
click at [492, 270] on input "radio" at bounding box center [492, 272] width 11 height 11
radio input "true"
click at [492, 270] on input "radio" at bounding box center [492, 272] width 11 height 11
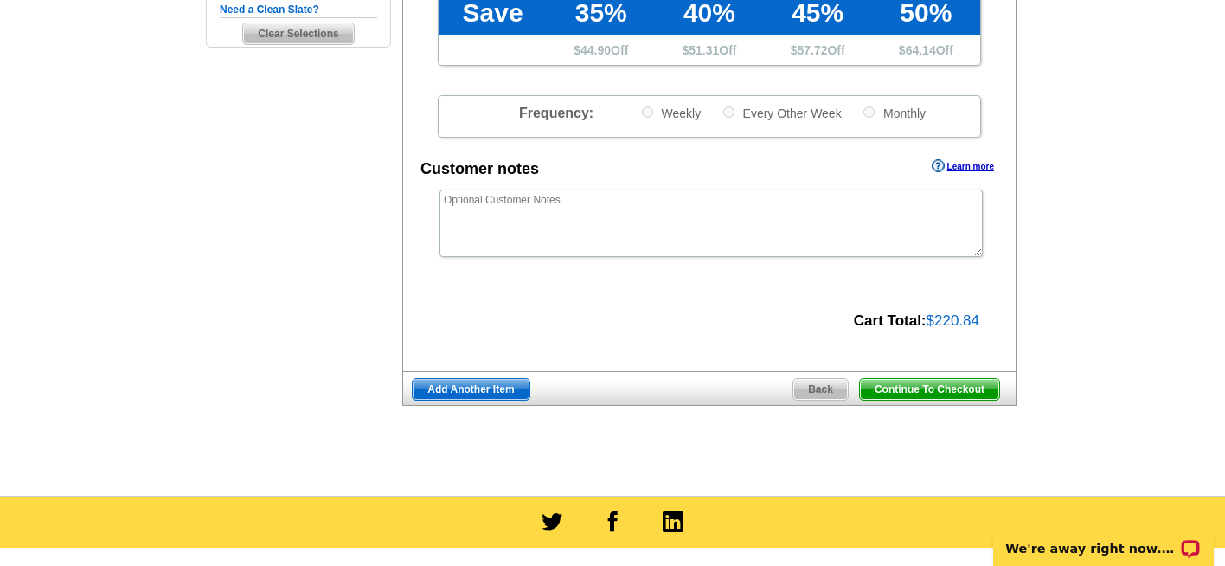
scroll to position [574, 0]
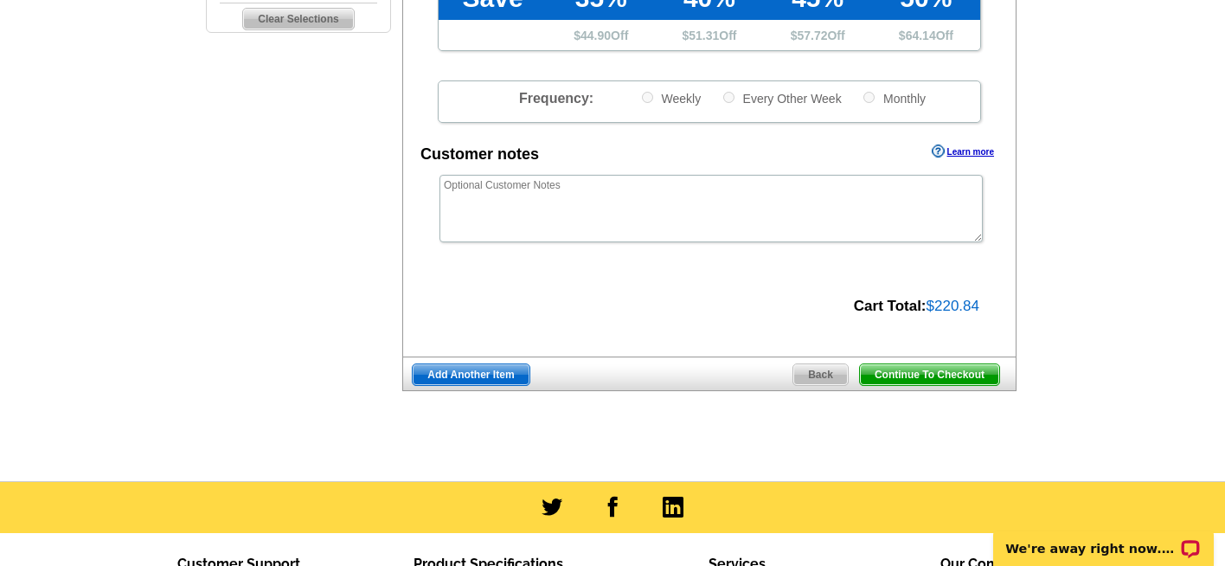
click at [926, 378] on span "Continue To Checkout" at bounding box center [929, 374] width 139 height 21
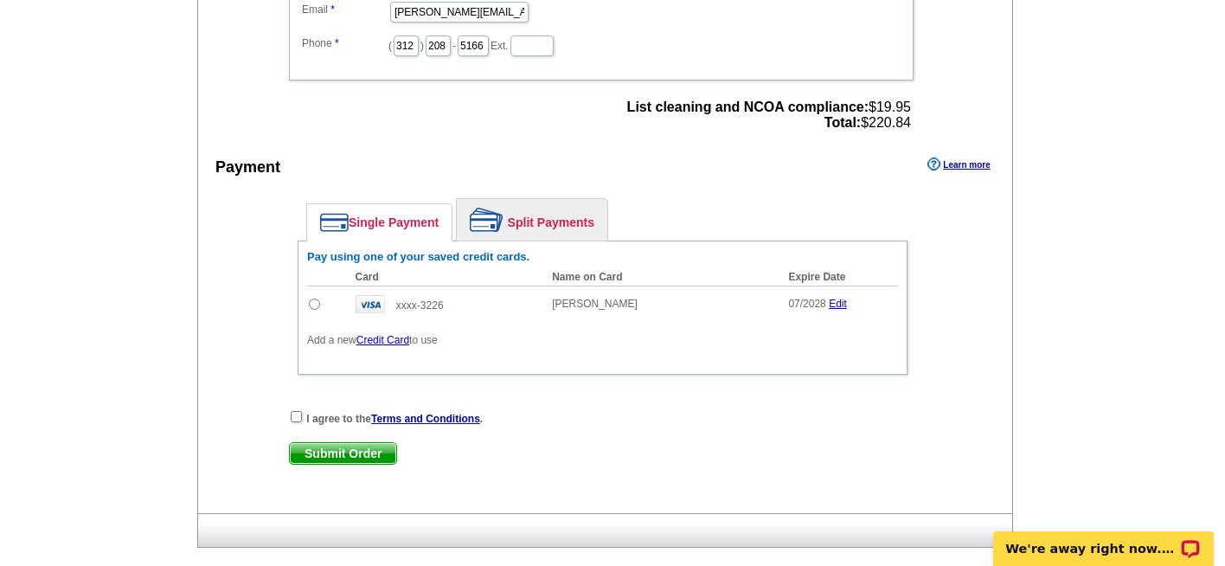
scroll to position [726, 0]
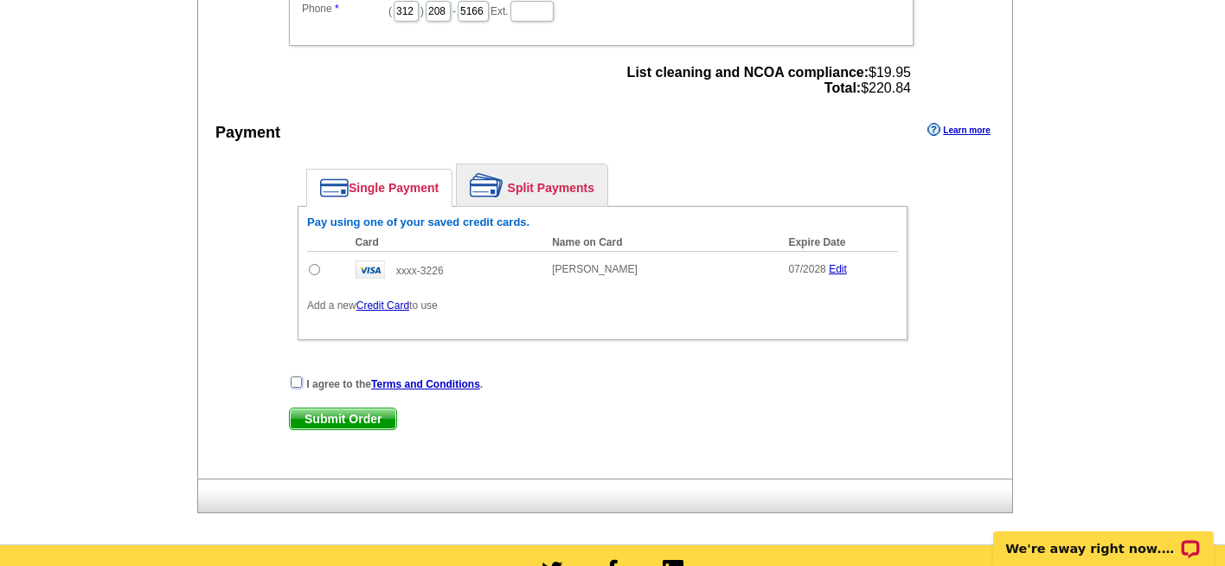
click at [294, 384] on input "checkbox" at bounding box center [296, 381] width 11 height 11
checkbox input "true"
click at [317, 273] on input "radio" at bounding box center [314, 269] width 11 height 11
radio input "true"
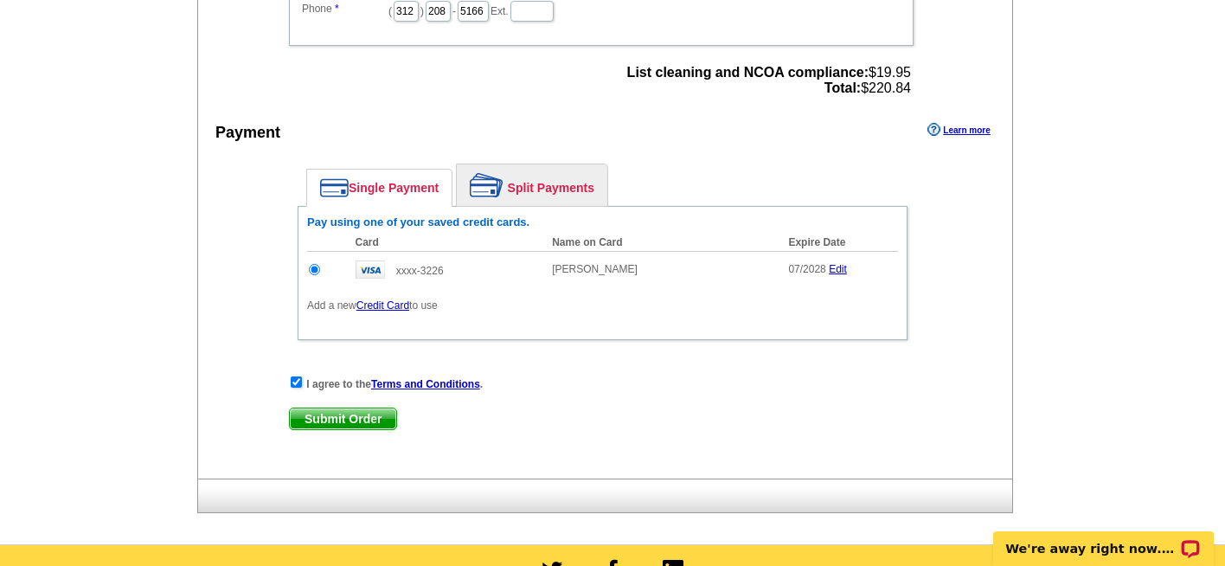
click at [344, 422] on span "Submit Order" at bounding box center [343, 418] width 106 height 21
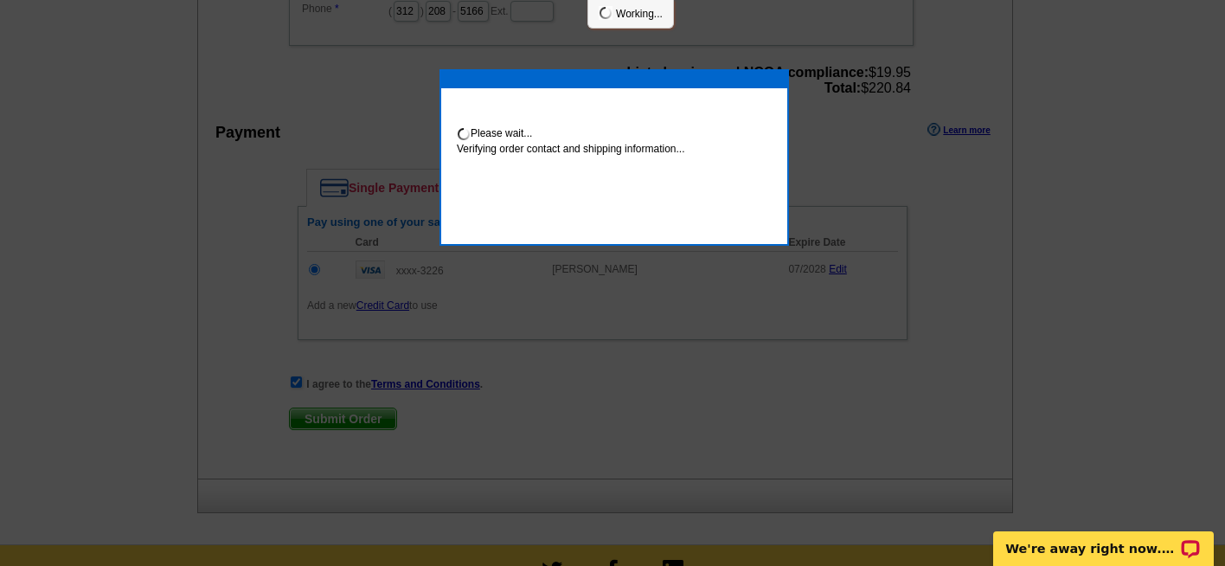
scroll to position [719, 0]
